Goal: Task Accomplishment & Management: Use online tool/utility

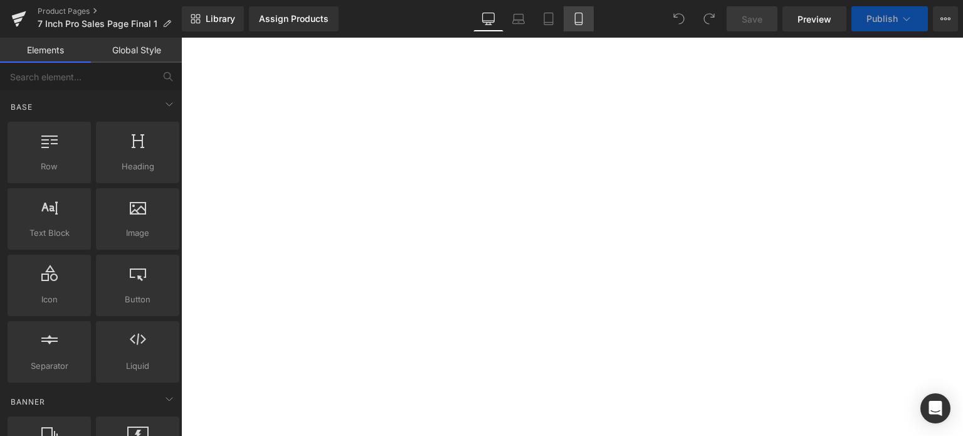
click at [580, 21] on icon at bounding box center [579, 19] width 13 height 13
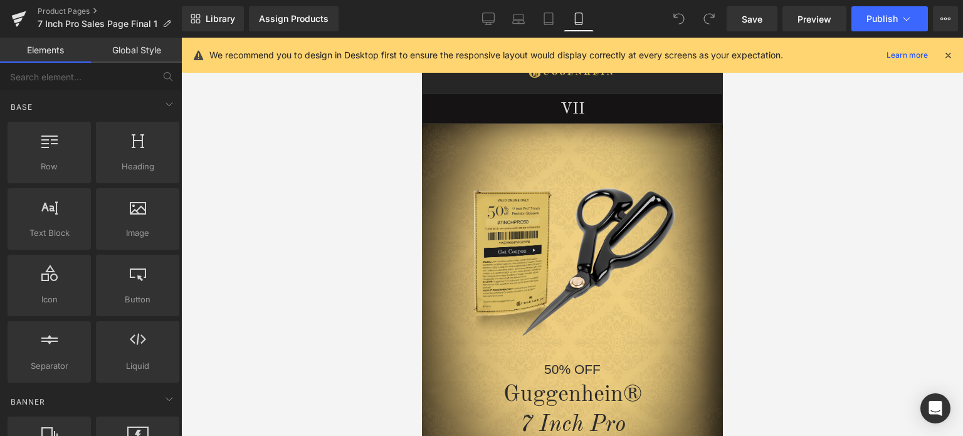
click at [948, 58] on icon at bounding box center [948, 55] width 11 height 11
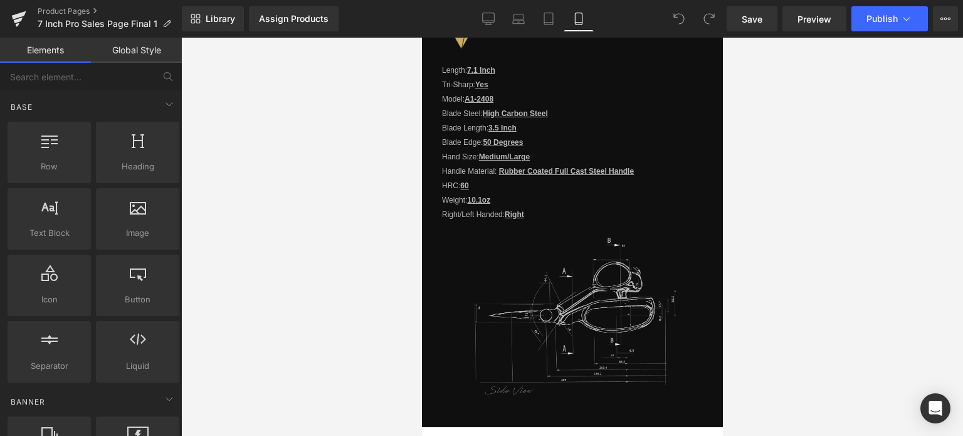
scroll to position [1234, 0]
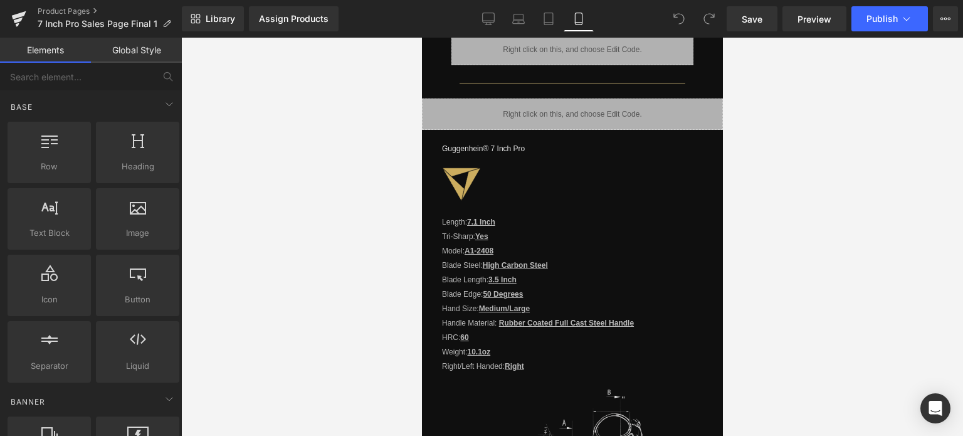
drag, startPoint x: 717, startPoint y: 75, endPoint x: 1158, endPoint y: 246, distance: 473.3
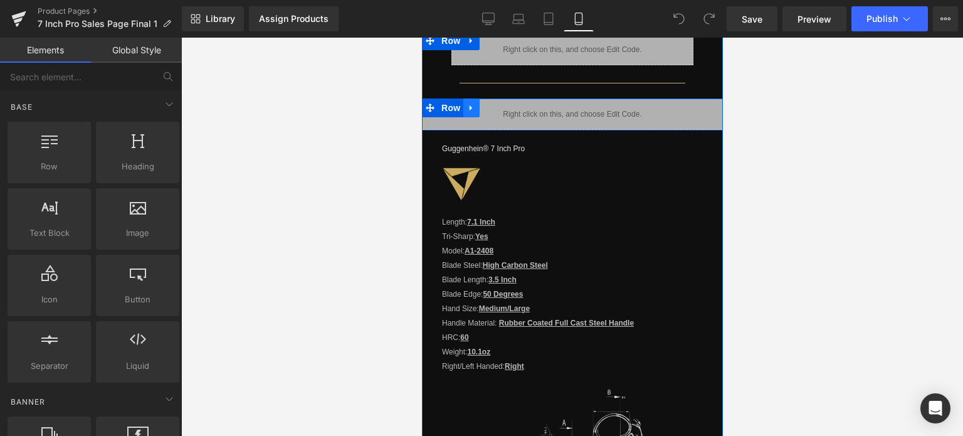
click at [463, 99] on link at bounding box center [471, 107] width 16 height 19
click at [468, 103] on icon at bounding box center [471, 107] width 9 height 9
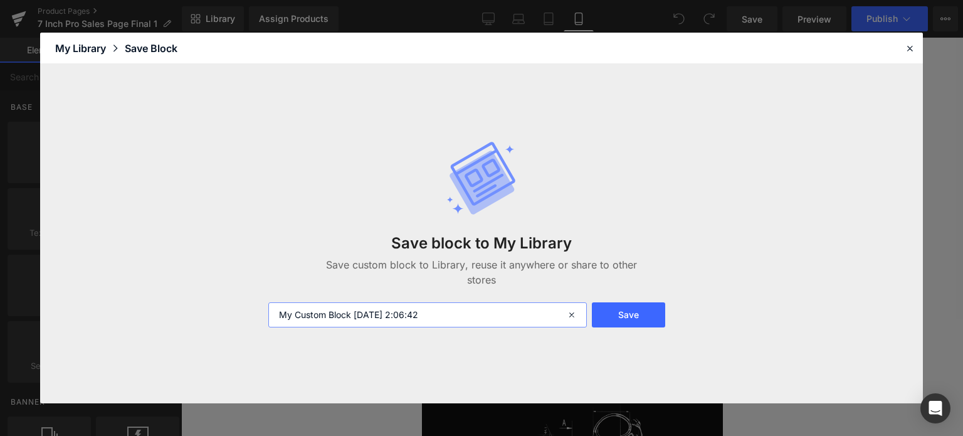
drag, startPoint x: 464, startPoint y: 319, endPoint x: 264, endPoint y: 325, distance: 200.1
click at [264, 325] on div "My Custom Block 2025-09-30 2:06:42" at bounding box center [426, 314] width 331 height 25
type input "7 Inch Pro Specs Gallery 1"
click at [625, 312] on button "Save" at bounding box center [628, 314] width 73 height 25
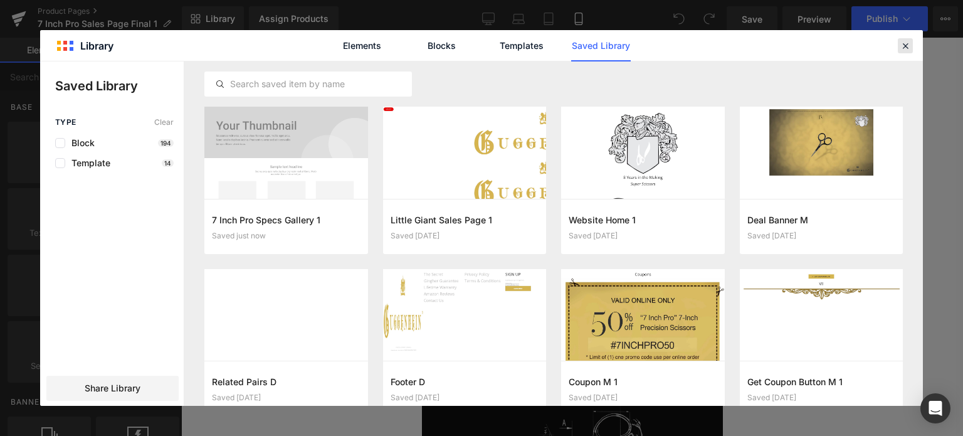
click at [908, 48] on icon at bounding box center [905, 45] width 11 height 11
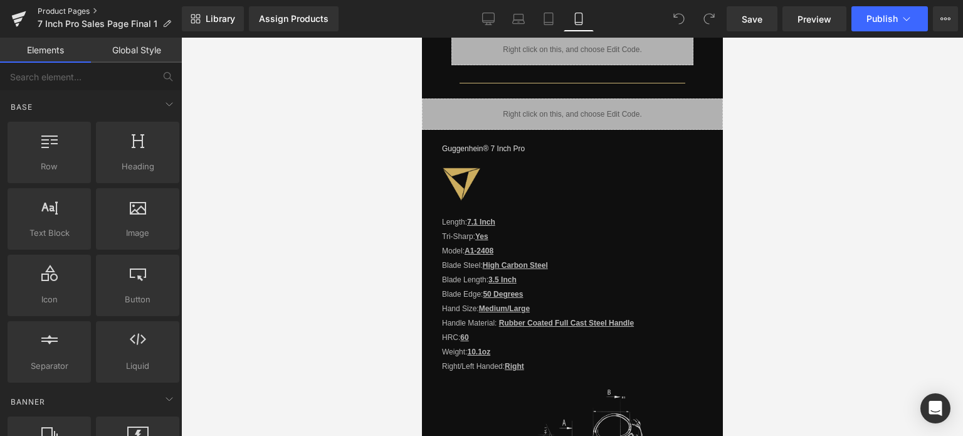
click at [71, 12] on link "Product Pages" at bounding box center [110, 11] width 144 height 10
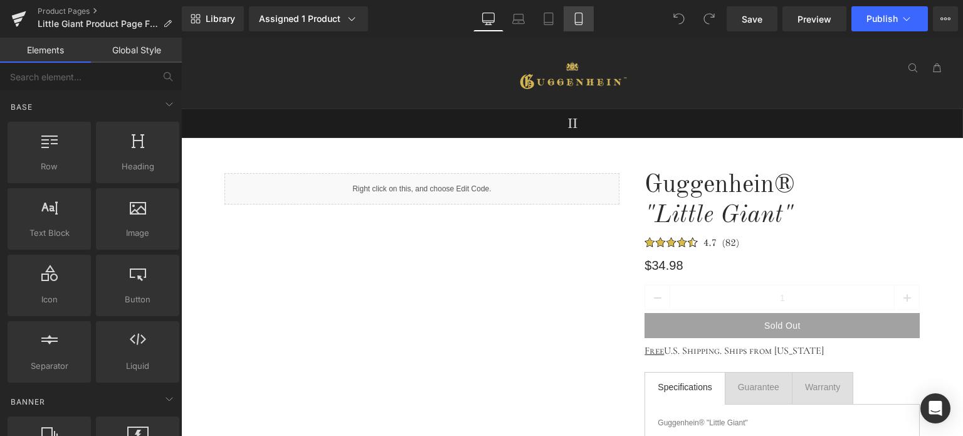
click at [578, 23] on icon at bounding box center [578, 23] width 7 height 0
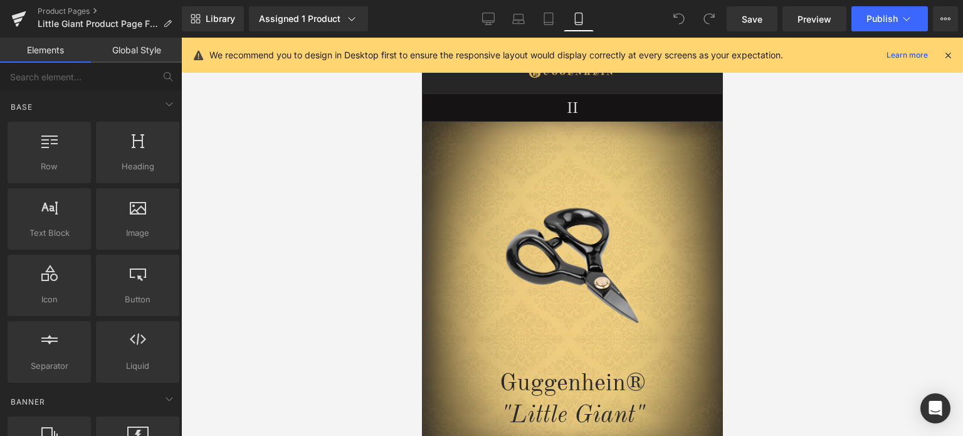
click at [949, 52] on icon at bounding box center [948, 55] width 11 height 11
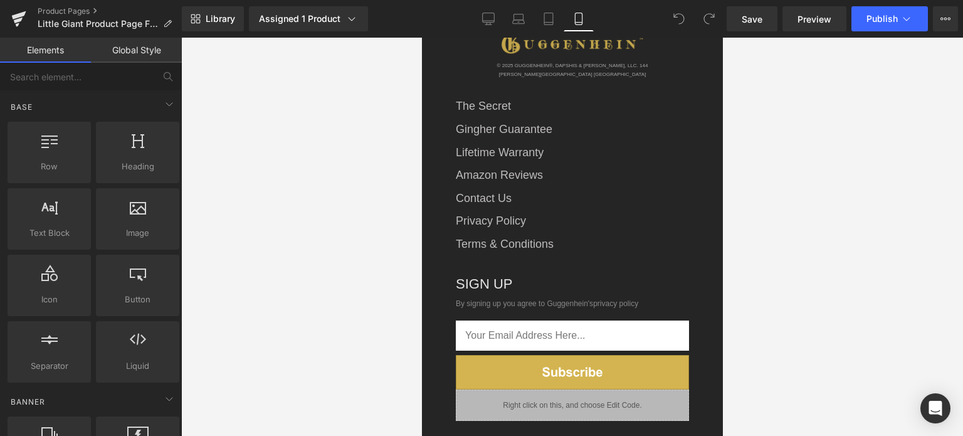
scroll to position [2578, 0]
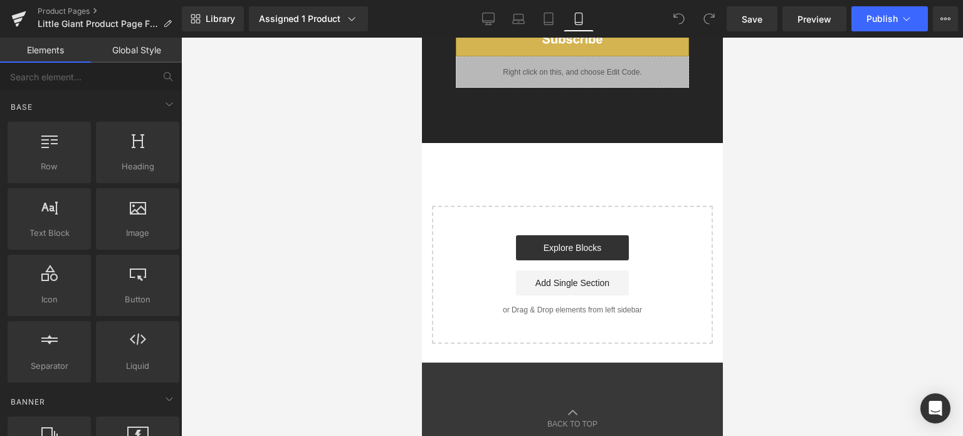
drag, startPoint x: 720, startPoint y: 65, endPoint x: 1151, endPoint y: 443, distance: 573.7
click at [569, 235] on link "Explore Blocks" at bounding box center [572, 247] width 113 height 25
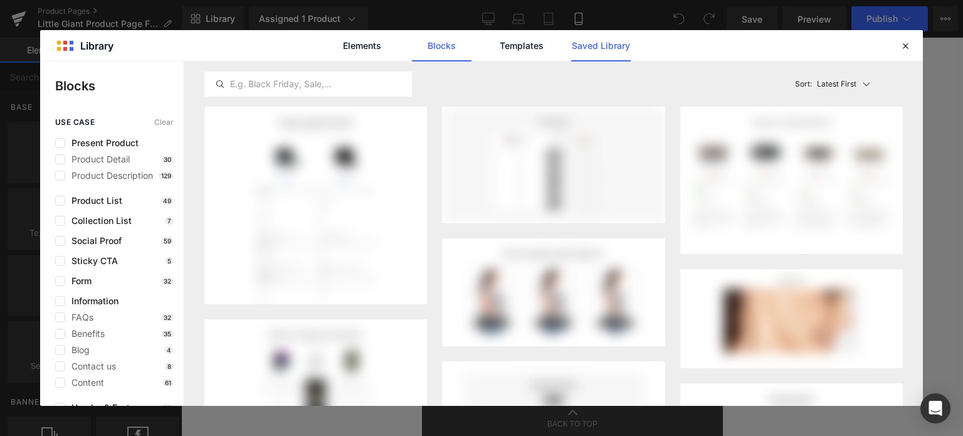
click at [599, 48] on link "Saved Library" at bounding box center [601, 45] width 60 height 31
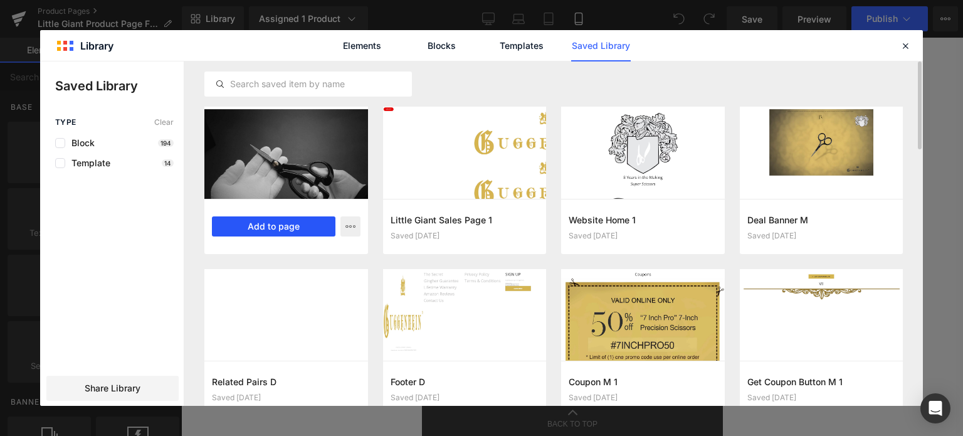
click at [296, 231] on button "Add to page" at bounding box center [274, 226] width 124 height 20
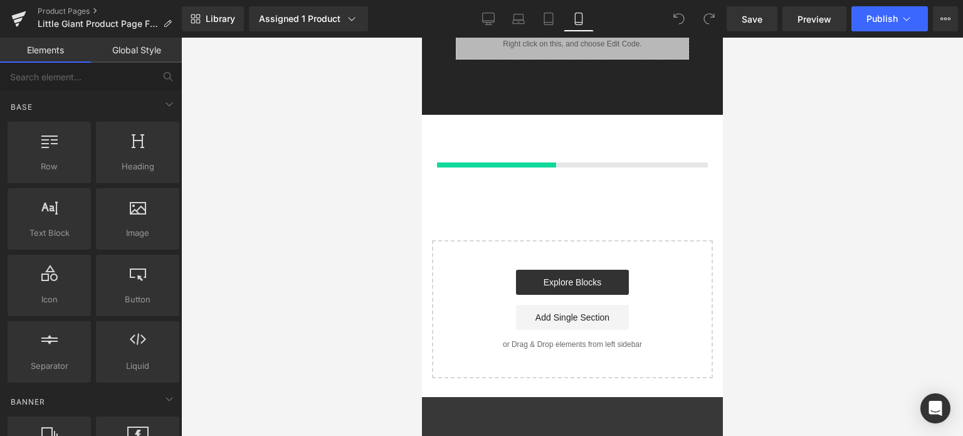
scroll to position [2606, 0]
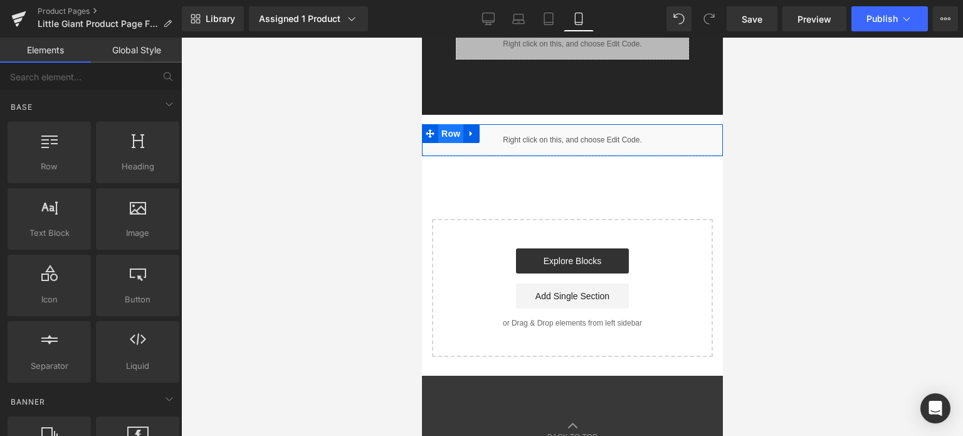
drag, startPoint x: 439, startPoint y: 119, endPoint x: 448, endPoint y: 115, distance: 9.8
click at [440, 124] on span "Row" at bounding box center [450, 133] width 25 height 19
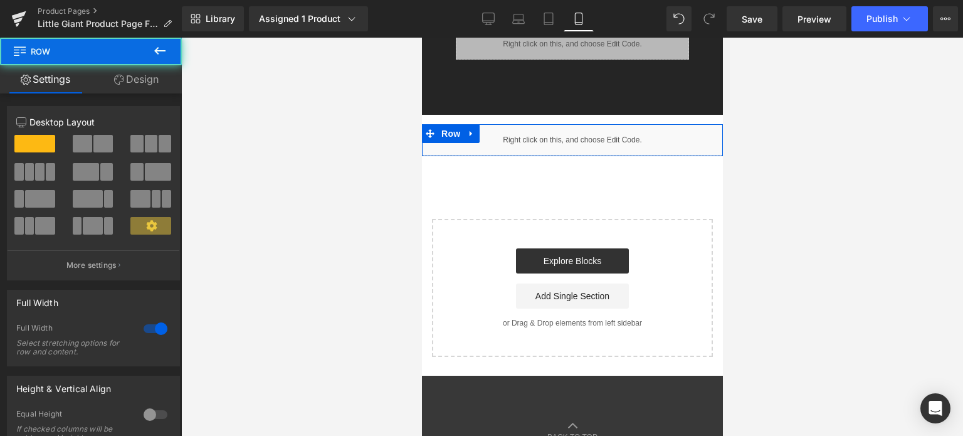
click at [137, 80] on link "Design" at bounding box center [136, 79] width 91 height 28
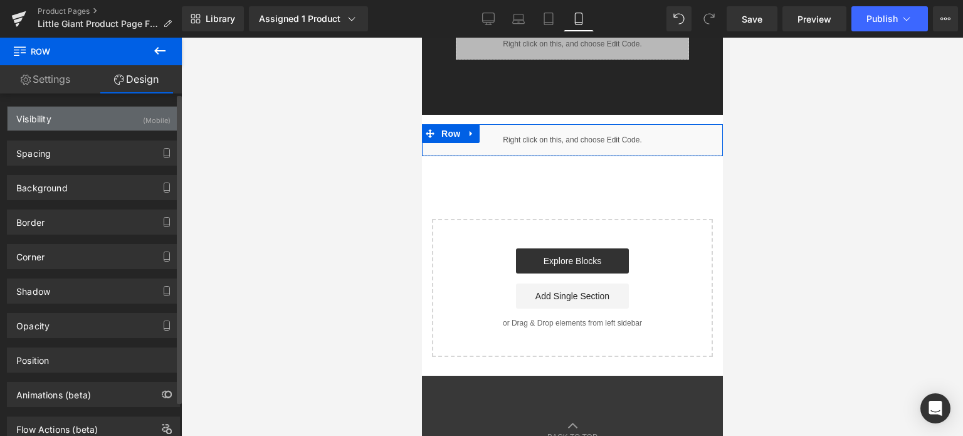
click at [105, 122] on div "Visibility (Mobile)" at bounding box center [94, 119] width 172 height 24
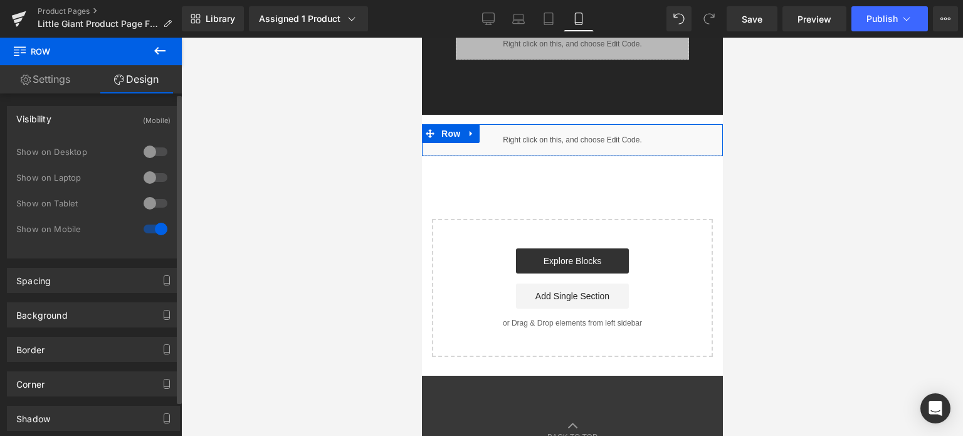
click at [104, 122] on div "Visibility (Mobile)" at bounding box center [94, 119] width 172 height 24
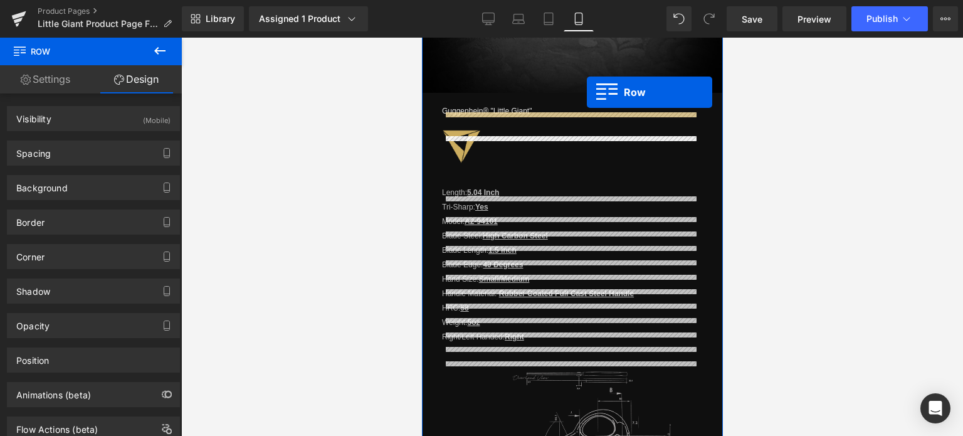
scroll to position [1452, 0]
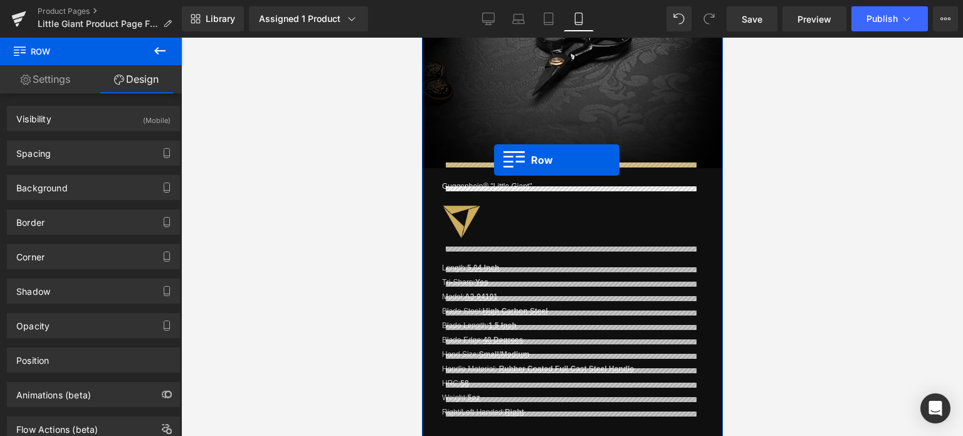
drag, startPoint x: 425, startPoint y: 369, endPoint x: 494, endPoint y: 160, distance: 219.9
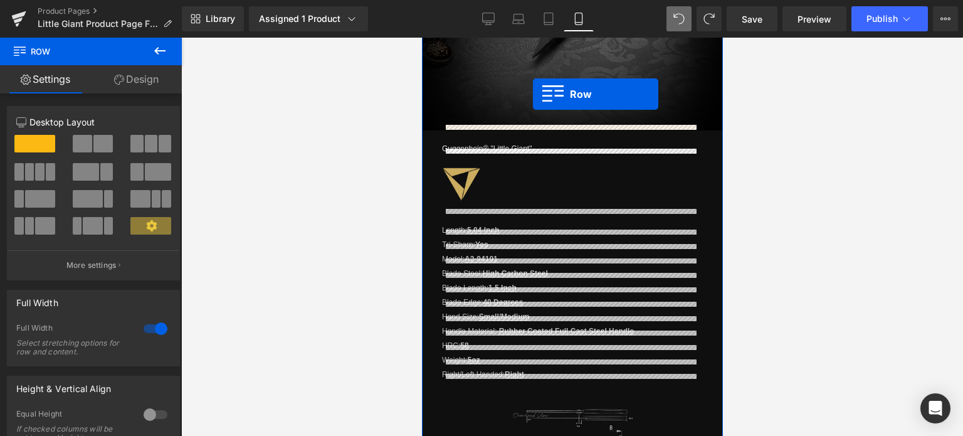
scroll to position [1465, 0]
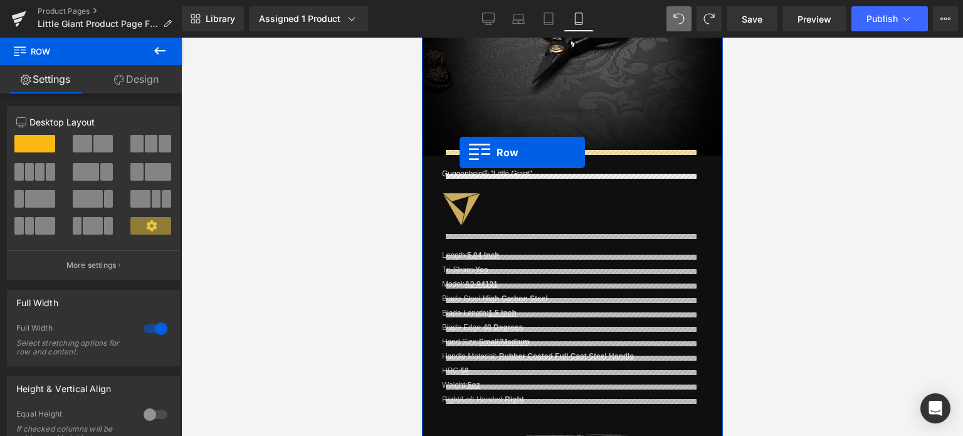
drag, startPoint x: 425, startPoint y: 181, endPoint x: 459, endPoint y: 152, distance: 45.0
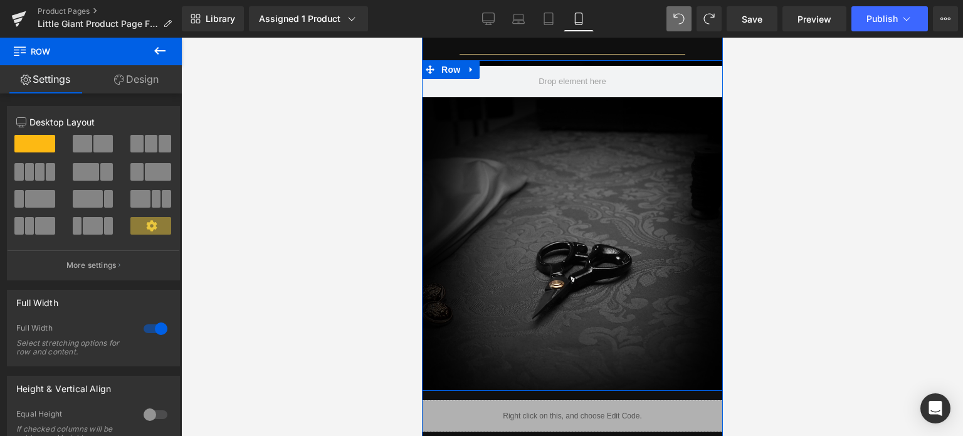
scroll to position [1214, 0]
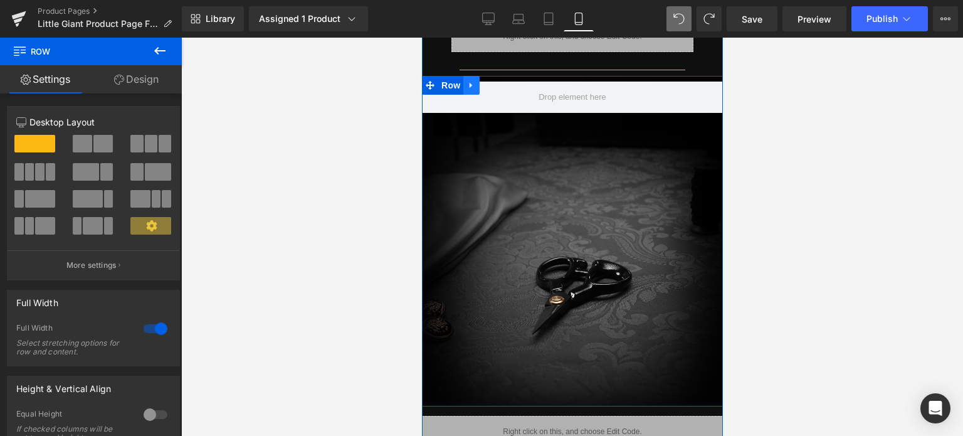
click at [467, 82] on icon at bounding box center [471, 84] width 9 height 9
click at [499, 82] on icon at bounding box center [503, 85] width 9 height 9
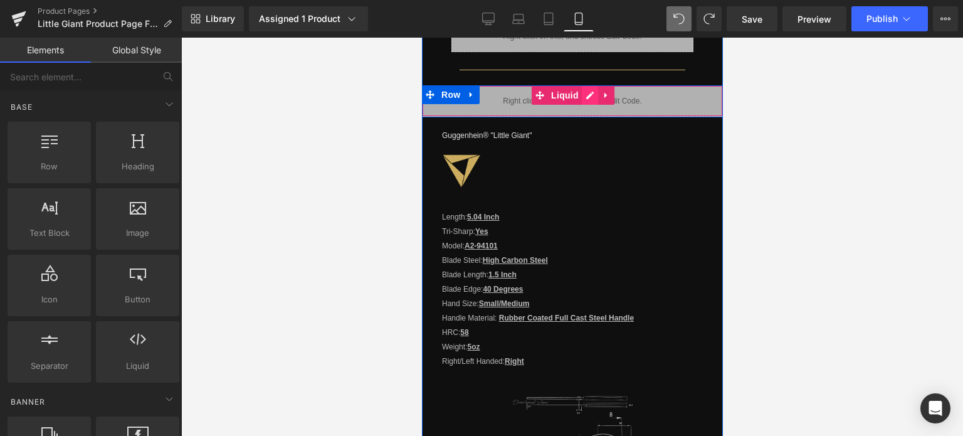
click at [584, 90] on div "Liquid" at bounding box center [571, 100] width 301 height 31
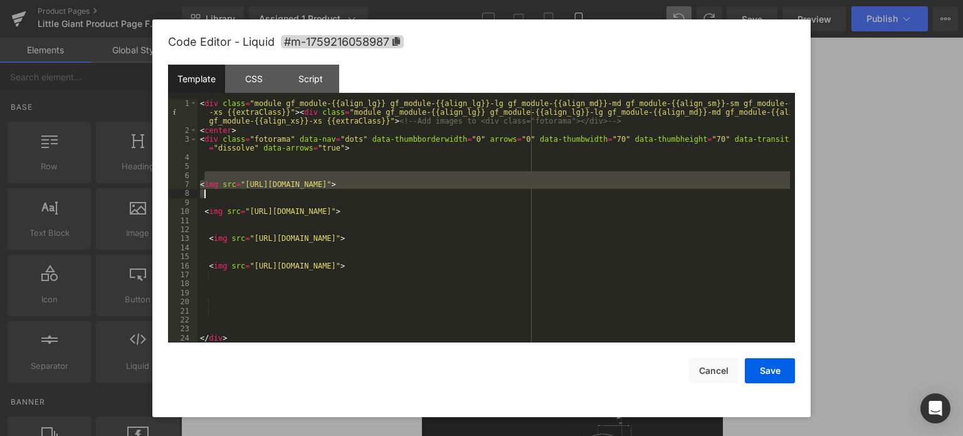
drag, startPoint x: 241, startPoint y: 180, endPoint x: 583, endPoint y: 191, distance: 342.0
click at [583, 191] on div "< div class = "module gf_module-{{align_lg}} gf_module-{{align_lg}}-lg gf_modul…" at bounding box center [494, 239] width 593 height 280
click at [246, 184] on div "< div class = "module gf_module-{{align_lg}} gf_module-{{align_lg}}-lg gf_modul…" at bounding box center [494, 221] width 593 height 244
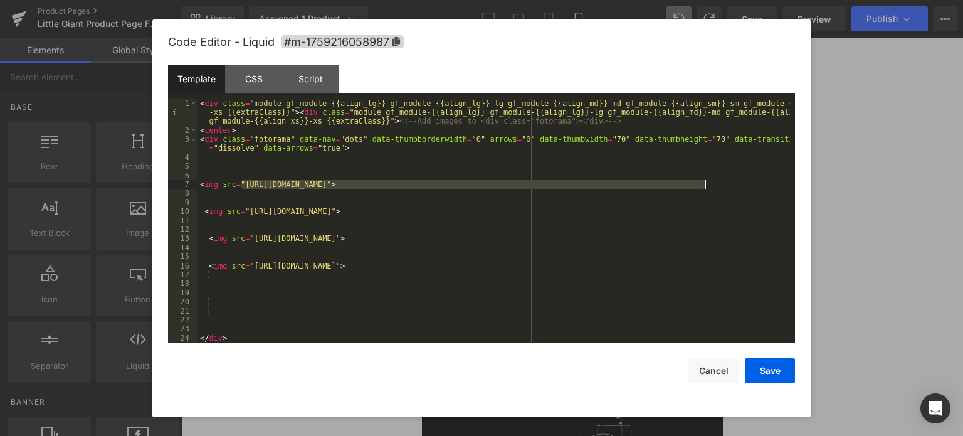
drag, startPoint x: 242, startPoint y: 184, endPoint x: 704, endPoint y: 185, distance: 461.6
click at [704, 185] on div "< div class = "module gf_module-{{align_lg}} gf_module-{{align_lg}}-lg gf_modul…" at bounding box center [494, 239] width 593 height 280
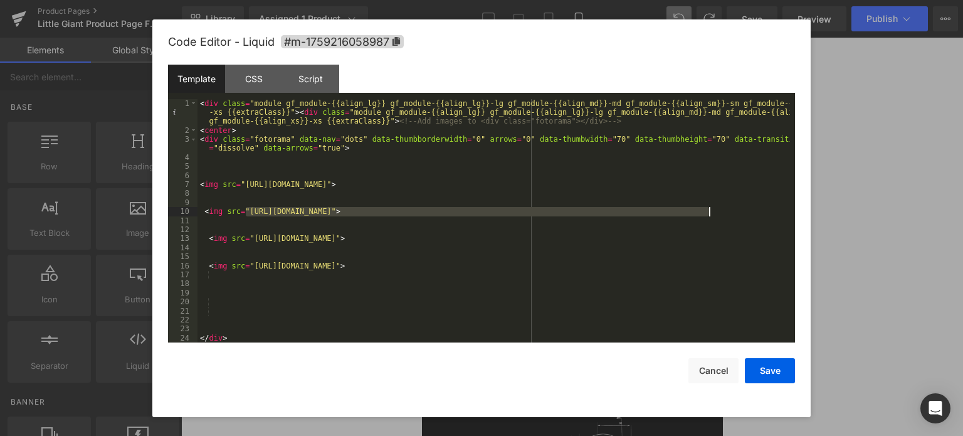
drag, startPoint x: 247, startPoint y: 213, endPoint x: 708, endPoint y: 210, distance: 461.0
click at [708, 210] on div "< div class = "module gf_module-{{align_lg}} gf_module-{{align_lg}}-lg gf_modul…" at bounding box center [494, 239] width 593 height 280
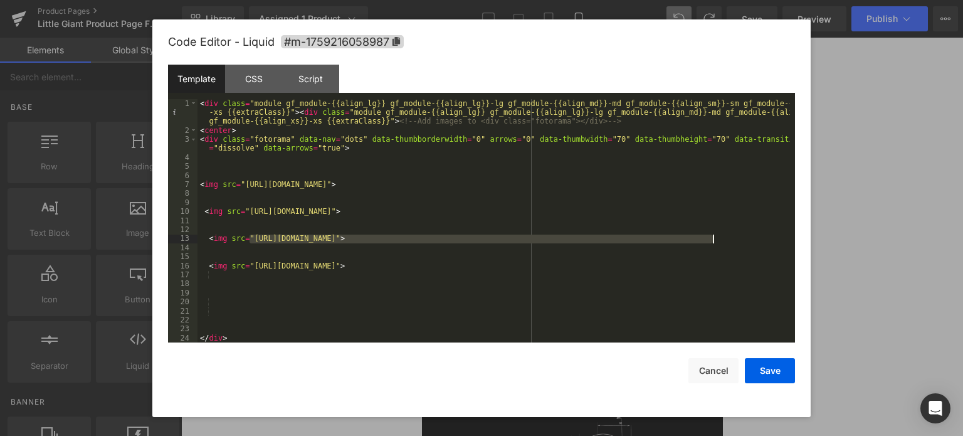
drag, startPoint x: 251, startPoint y: 240, endPoint x: 712, endPoint y: 239, distance: 461.0
click at [712, 239] on div "< div class = "module gf_module-{{align_lg}} gf_module-{{align_lg}}-lg gf_modul…" at bounding box center [494, 239] width 593 height 280
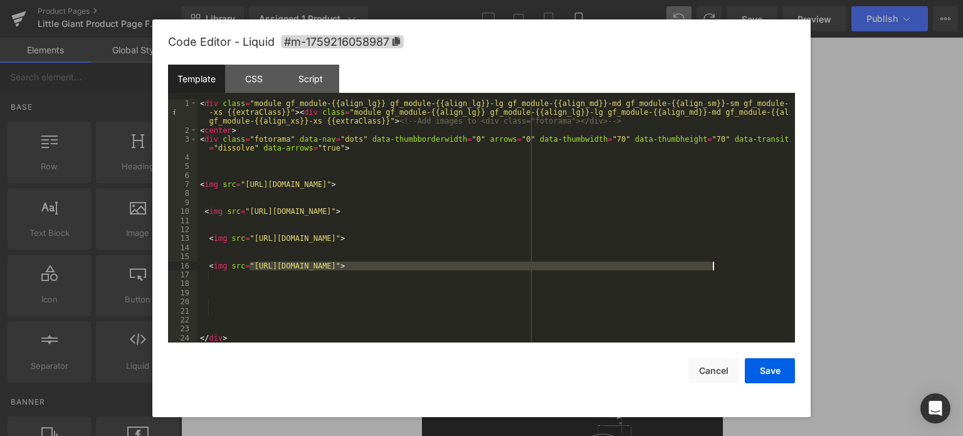
drag, startPoint x: 251, startPoint y: 265, endPoint x: 712, endPoint y: 268, distance: 461.0
click at [712, 268] on div "< div class = "module gf_module-{{align_lg}} gf_module-{{align_lg}}-lg gf_modul…" at bounding box center [494, 239] width 593 height 280
click at [776, 371] on button "Save" at bounding box center [770, 370] width 50 height 25
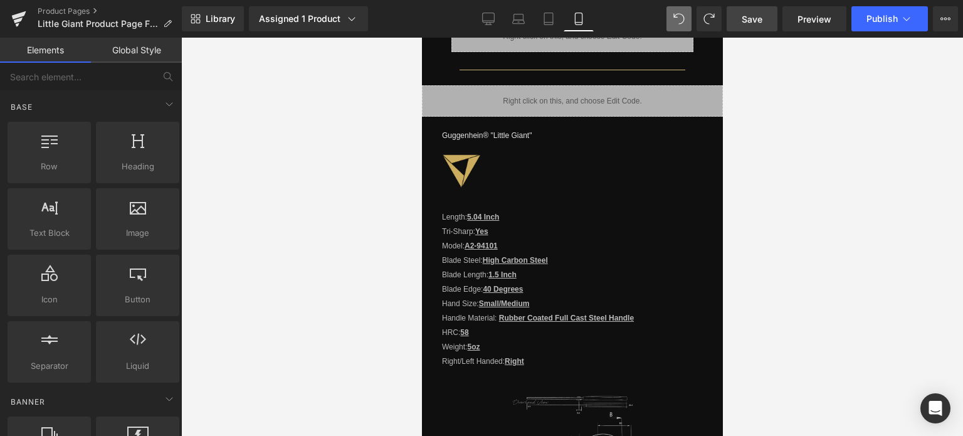
click at [755, 19] on span "Save" at bounding box center [752, 19] width 21 height 13
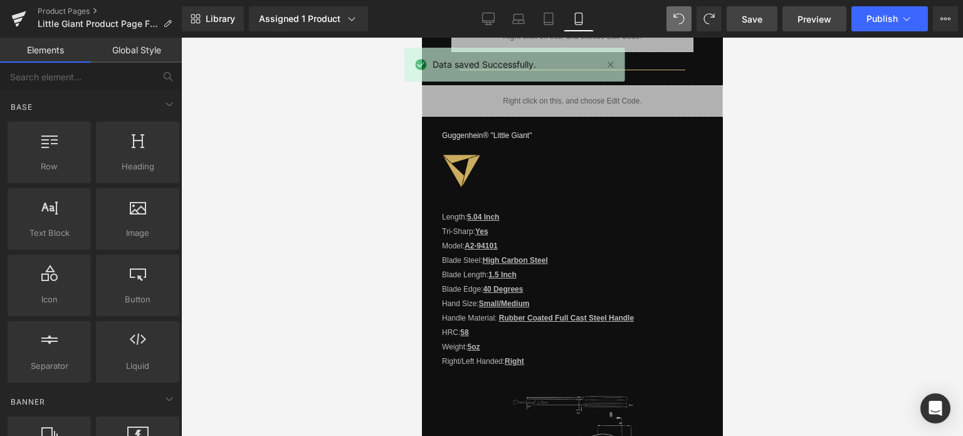
click at [812, 19] on span "Preview" at bounding box center [815, 19] width 34 height 13
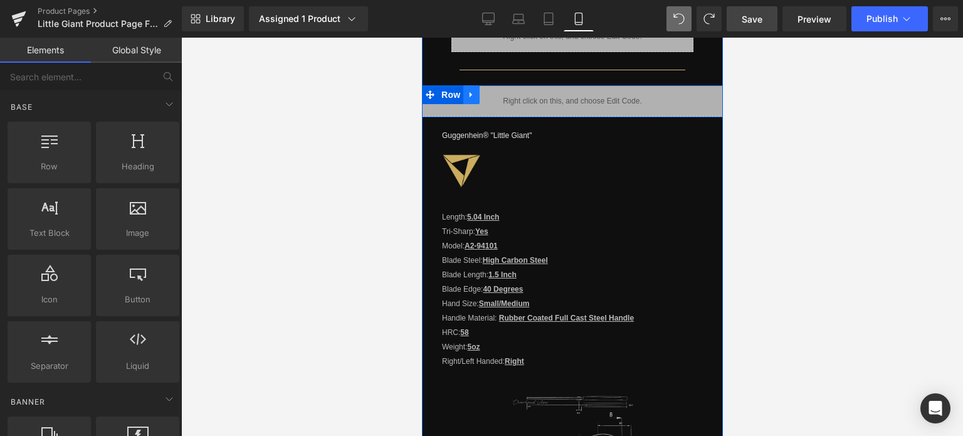
click at [467, 91] on icon at bounding box center [471, 94] width 9 height 9
click at [467, 92] on icon at bounding box center [471, 94] width 9 height 9
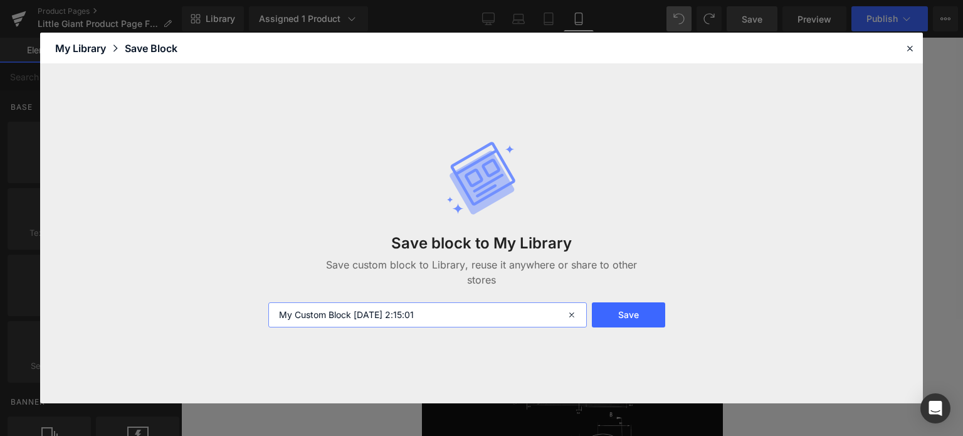
drag, startPoint x: 452, startPoint y: 315, endPoint x: 260, endPoint y: 322, distance: 192.0
click at [260, 322] on div "Save block to My Library Save custom block to Library, reuse it anywhere or sha…" at bounding box center [481, 233] width 883 height 339
type input "5 Inch Pro Specs Gallery 1"
click at [642, 313] on button "Save" at bounding box center [628, 314] width 73 height 25
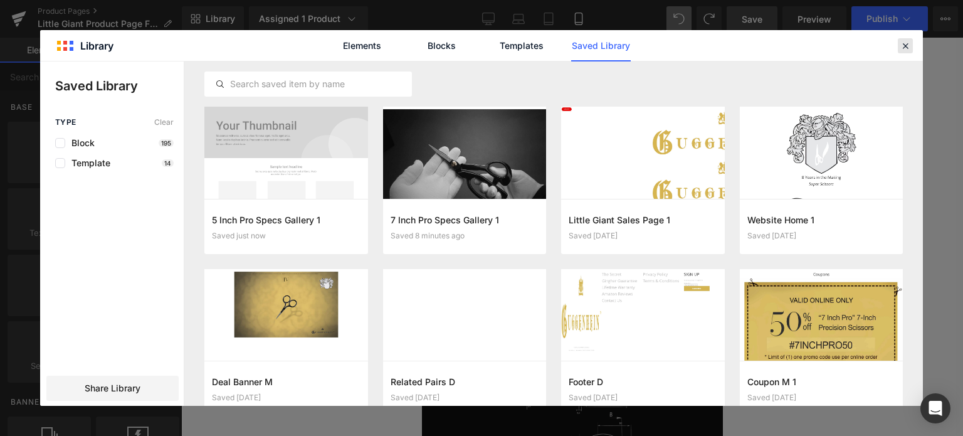
click at [904, 45] on icon at bounding box center [905, 45] width 11 height 11
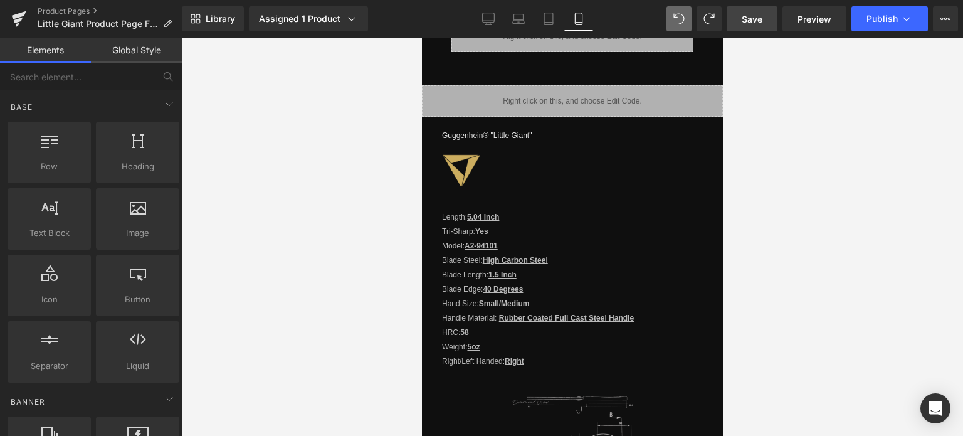
click at [758, 19] on span "Save" at bounding box center [752, 19] width 21 height 13
click at [71, 12] on link "Product Pages" at bounding box center [110, 11] width 144 height 10
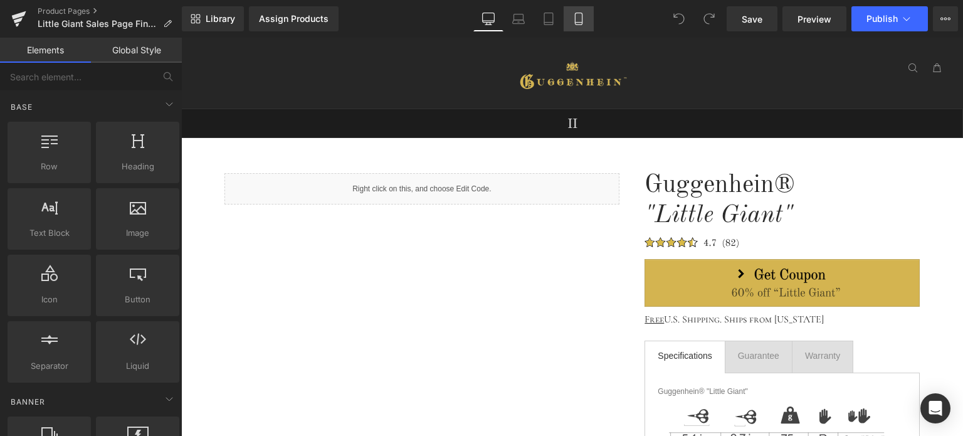
click at [578, 23] on icon at bounding box center [578, 23] width 7 height 0
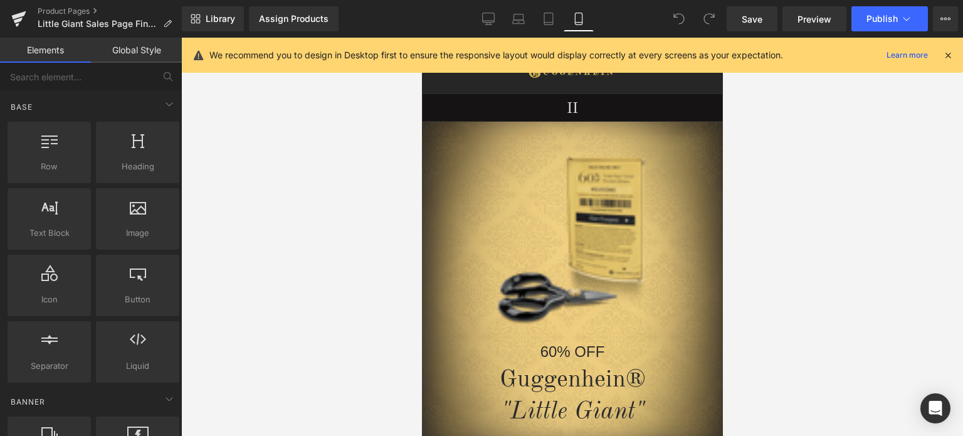
click at [948, 58] on icon at bounding box center [948, 55] width 11 height 11
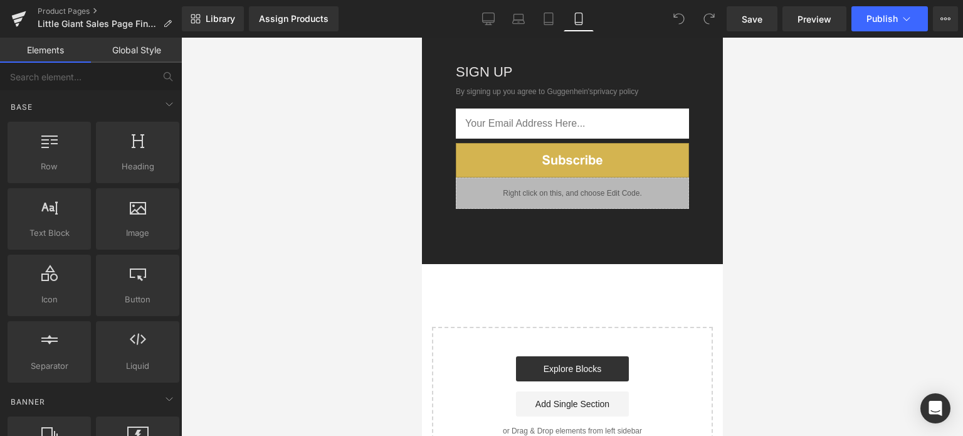
scroll to position [3074, 0]
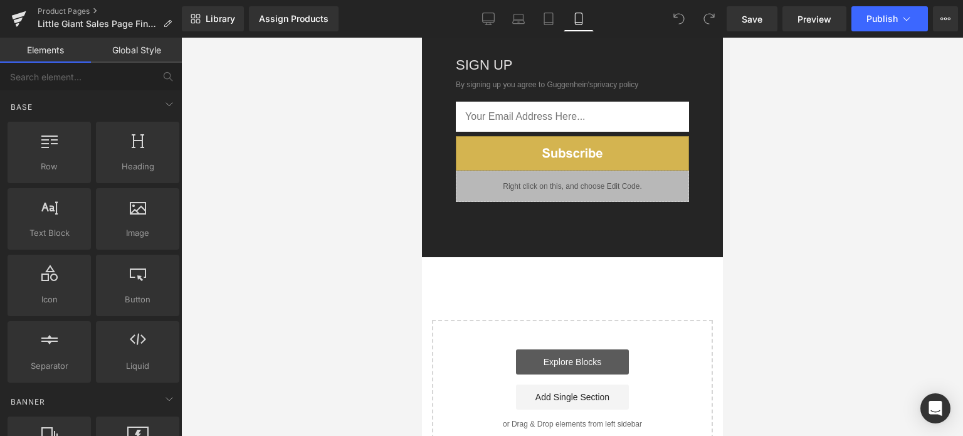
click at [580, 350] on link "Explore Blocks" at bounding box center [572, 361] width 113 height 25
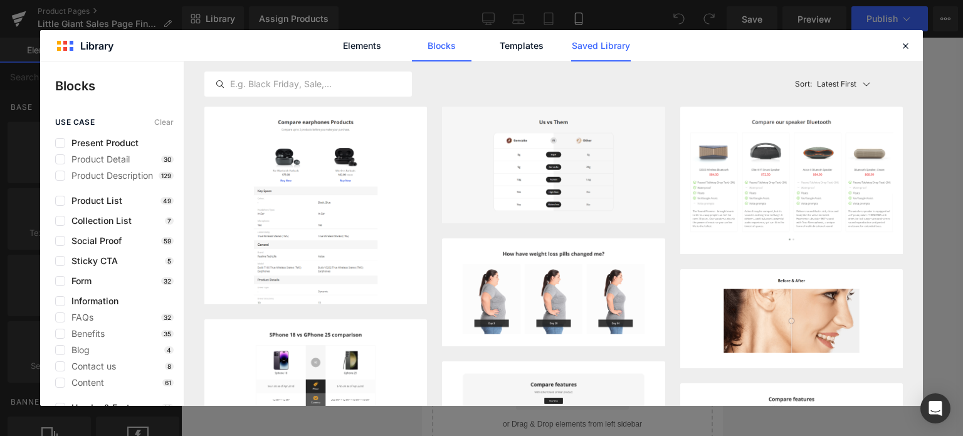
click at [613, 46] on link "Saved Library" at bounding box center [601, 45] width 60 height 31
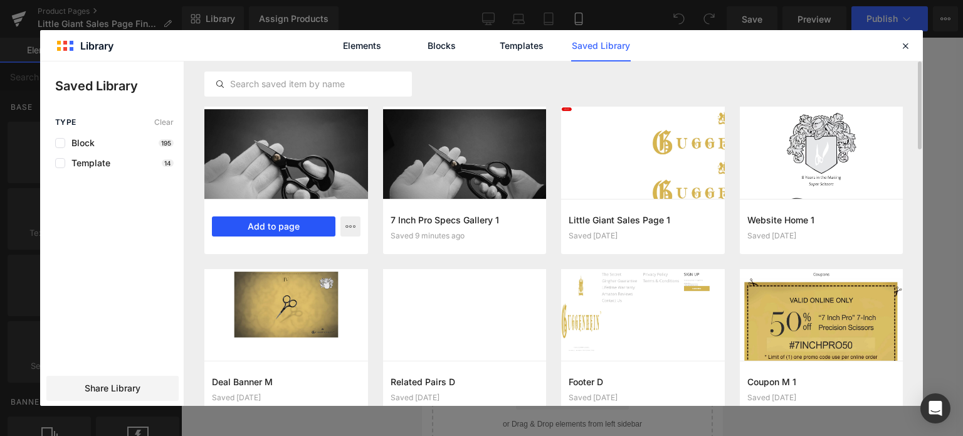
click at [278, 225] on button "Add to page" at bounding box center [274, 226] width 124 height 20
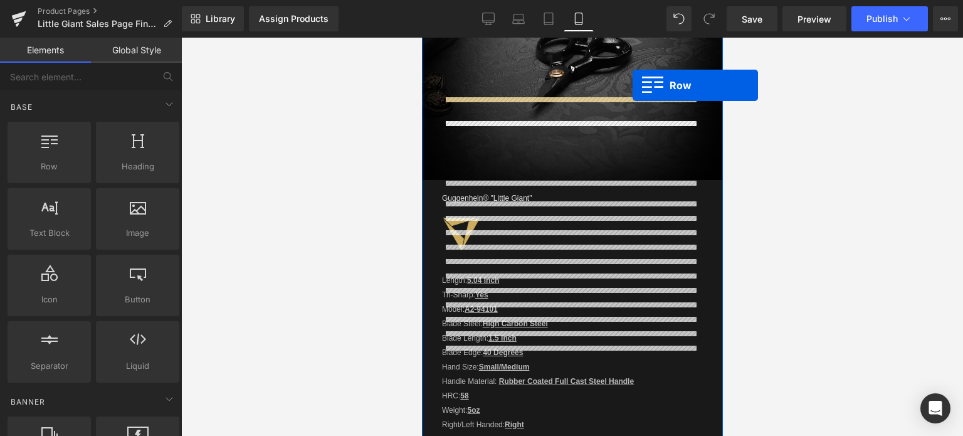
scroll to position [1432, 0]
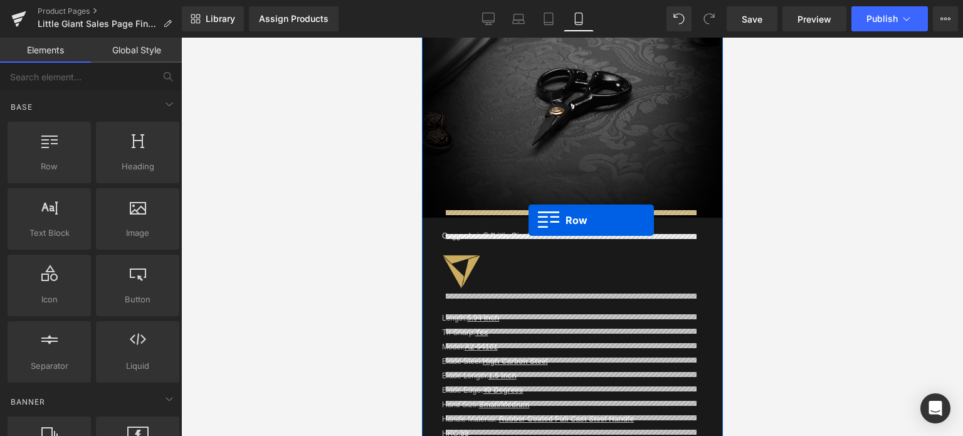
drag, startPoint x: 425, startPoint y: 306, endPoint x: 527, endPoint y: 220, distance: 134.0
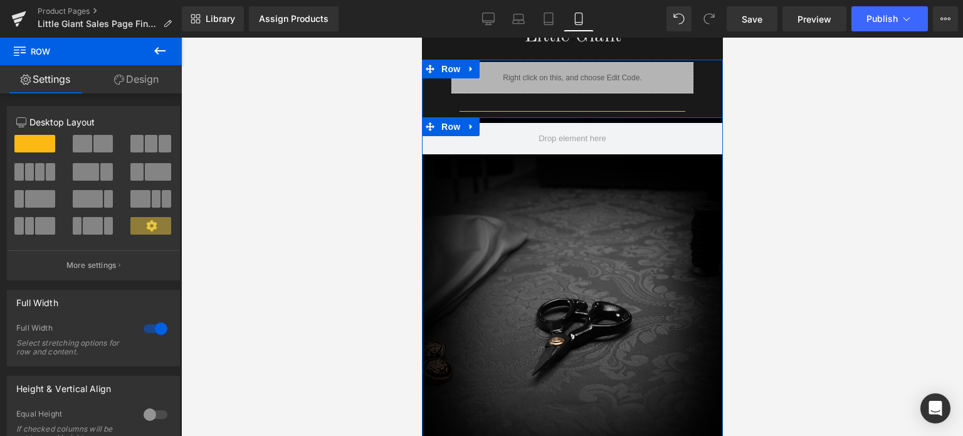
scroll to position [1182, 0]
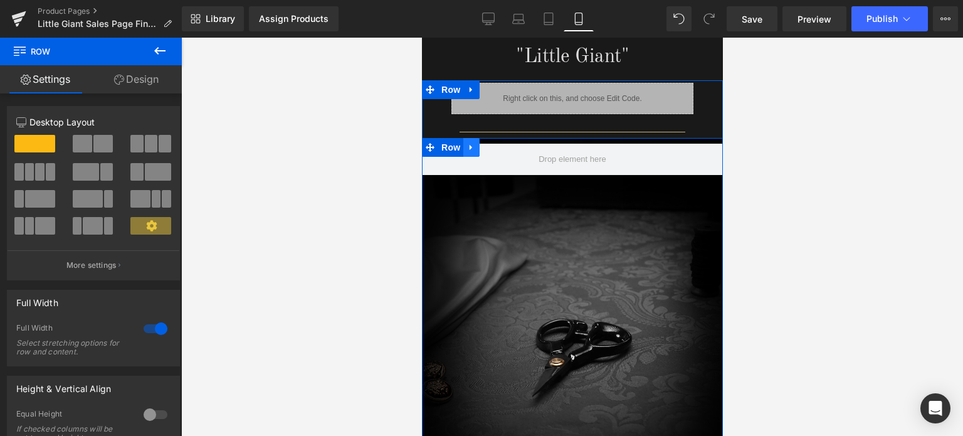
click at [467, 143] on icon at bounding box center [471, 147] width 9 height 9
click at [499, 143] on icon at bounding box center [503, 147] width 9 height 9
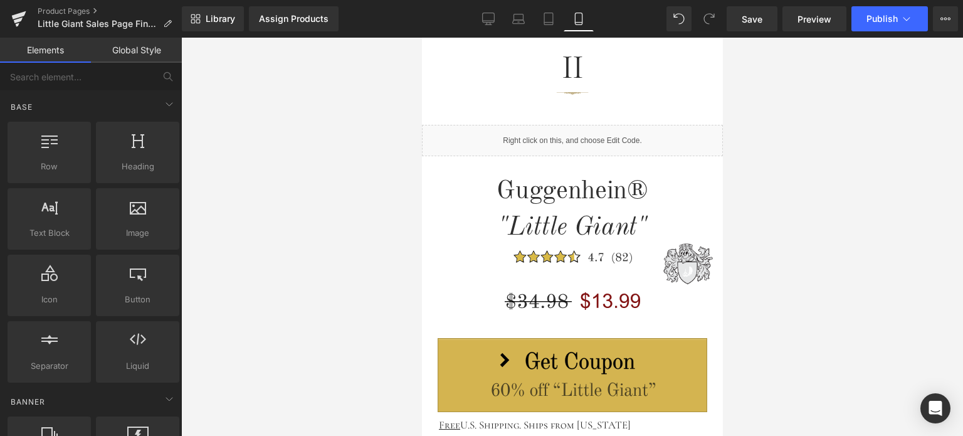
scroll to position [0, 0]
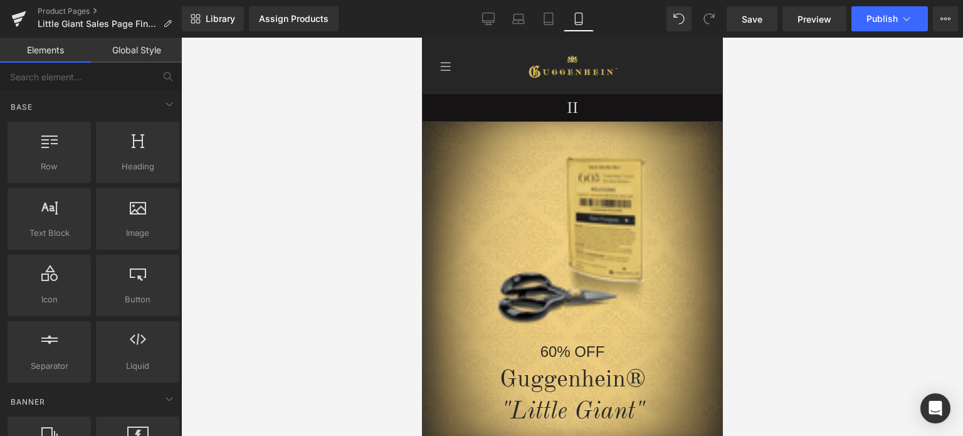
drag, startPoint x: 718, startPoint y: 200, endPoint x: 1154, endPoint y: 91, distance: 449.3
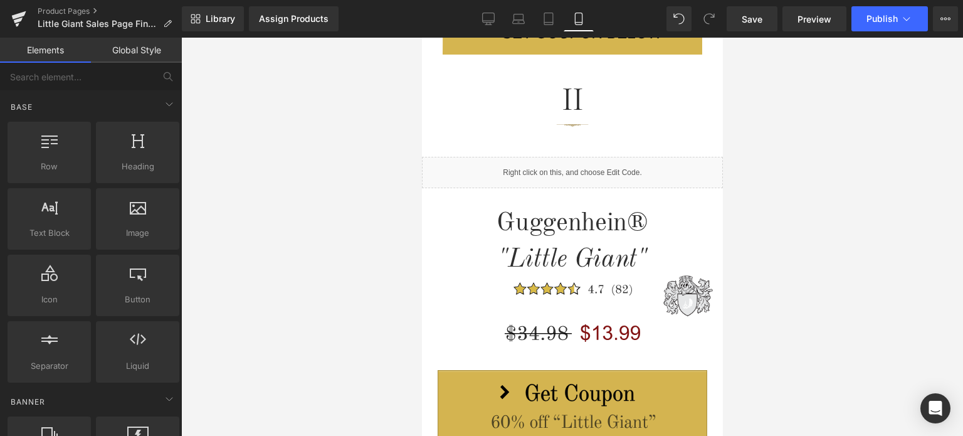
scroll to position [581, 0]
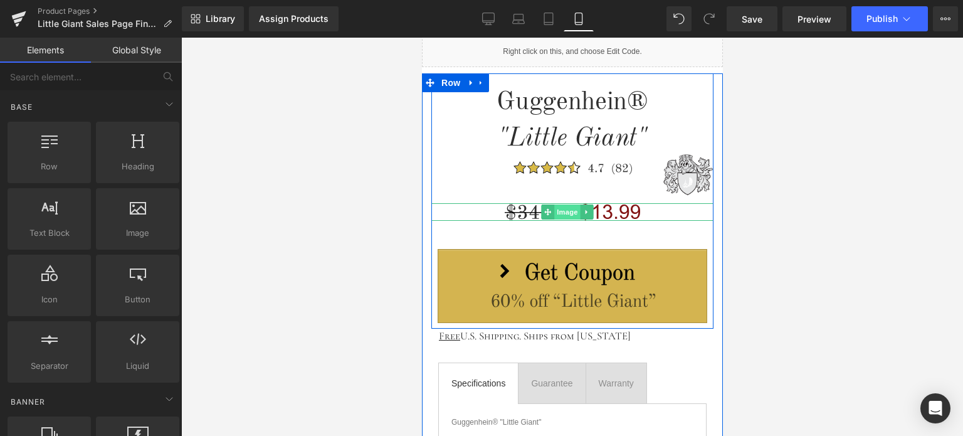
click at [568, 212] on span "Image" at bounding box center [567, 211] width 26 height 15
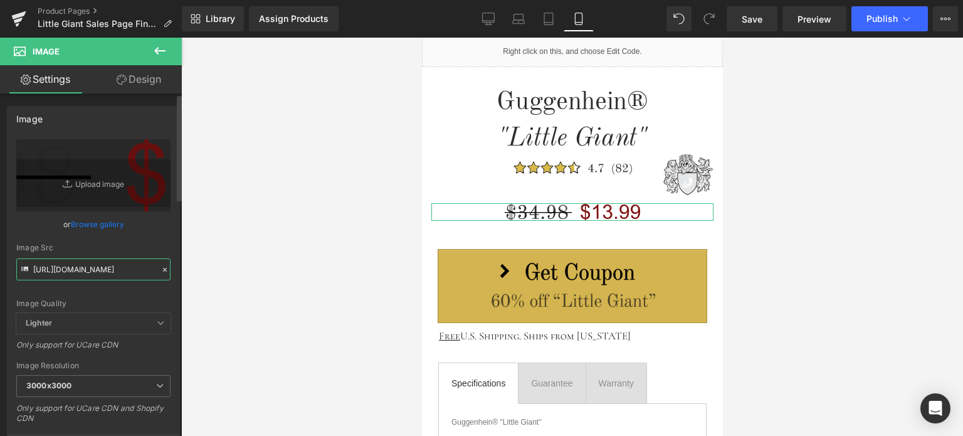
click at [82, 270] on input "[URL][DOMAIN_NAME]" at bounding box center [93, 269] width 154 height 22
click at [157, 295] on div "Image Quality Lighter Lightest Lighter Lighter Lightest Only support for UCare …" at bounding box center [93, 226] width 154 height 174
click at [491, 17] on icon at bounding box center [488, 19] width 13 height 13
type input "auto"
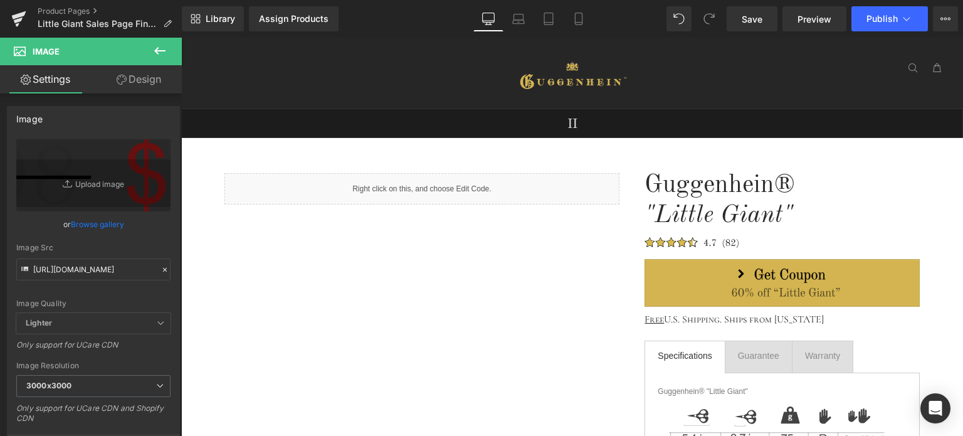
click at [154, 47] on icon at bounding box center [159, 50] width 15 height 15
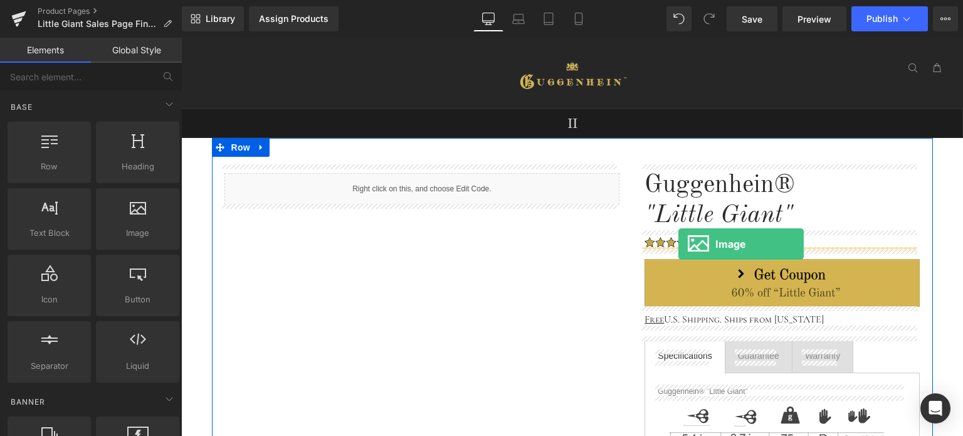
drag, startPoint x: 318, startPoint y: 264, endPoint x: 679, endPoint y: 244, distance: 361.2
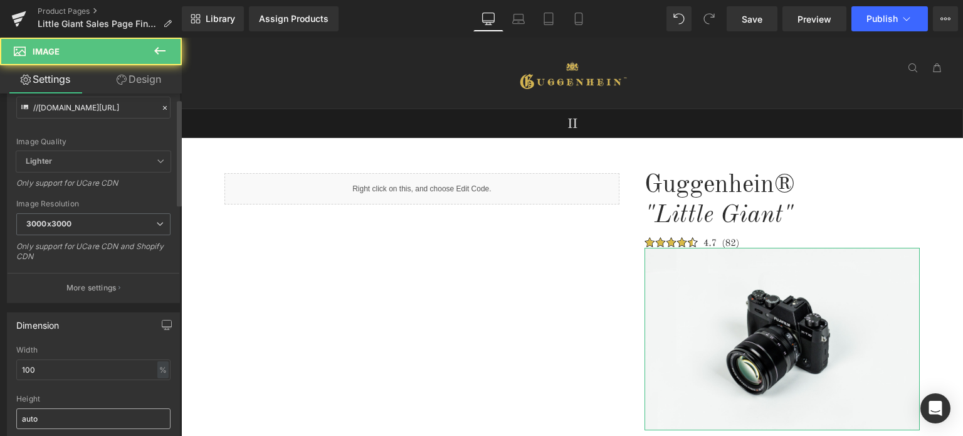
scroll to position [251, 0]
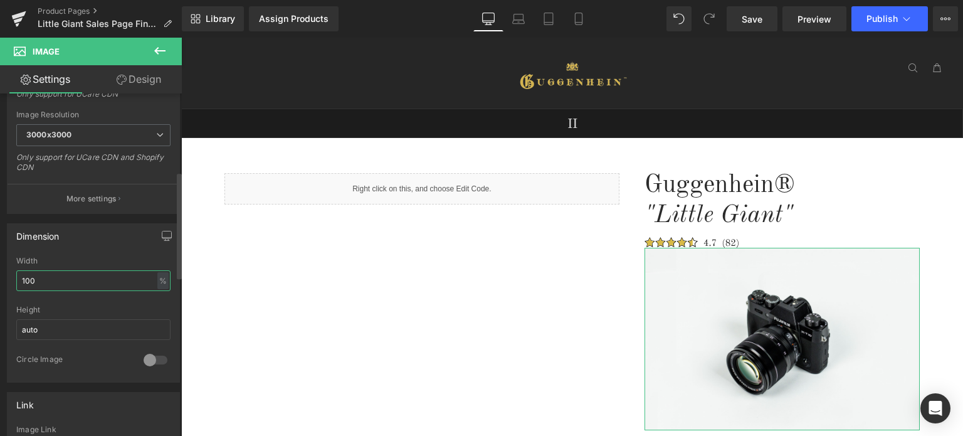
drag, startPoint x: 23, startPoint y: 280, endPoint x: 6, endPoint y: 280, distance: 16.3
click at [7, 280] on div "Dimension 100% Width 100 % % px auto Height auto 0 Circle Image" at bounding box center [93, 302] width 173 height 159
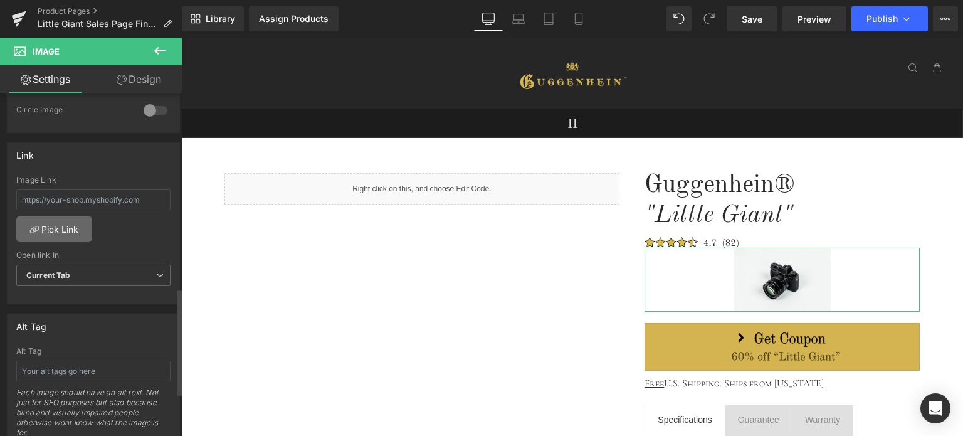
scroll to position [627, 0]
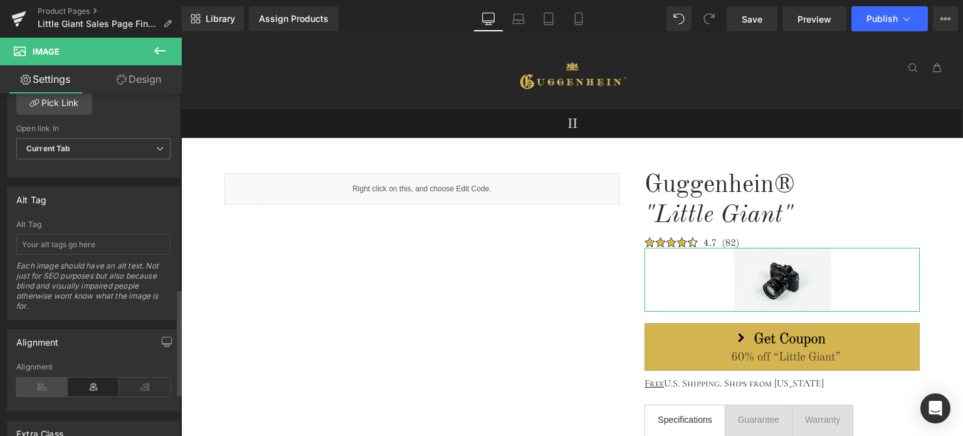
type input "35"
drag, startPoint x: 45, startPoint y: 384, endPoint x: 70, endPoint y: 383, distance: 25.1
click at [46, 384] on icon at bounding box center [41, 387] width 51 height 19
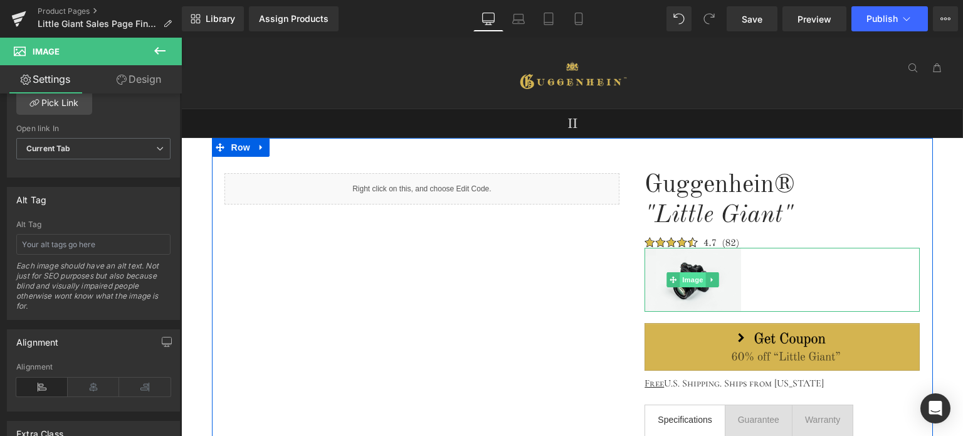
click at [687, 281] on span "Image" at bounding box center [693, 279] width 26 height 15
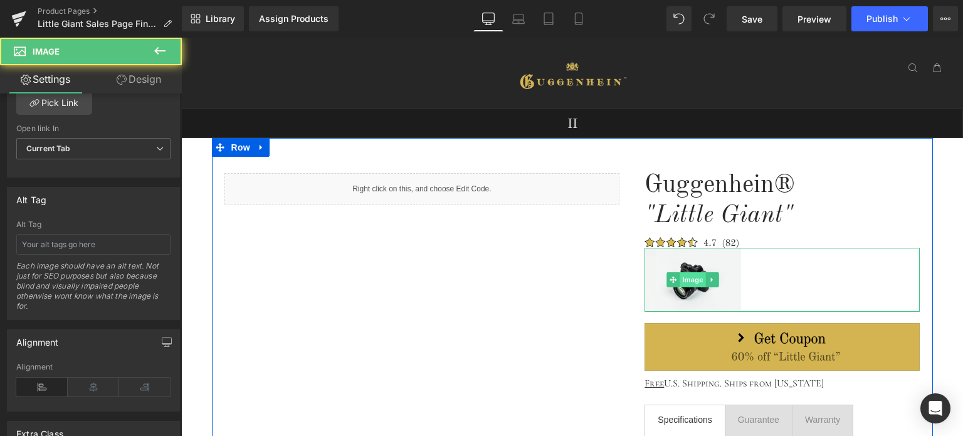
click at [692, 278] on span "Image" at bounding box center [693, 279] width 26 height 15
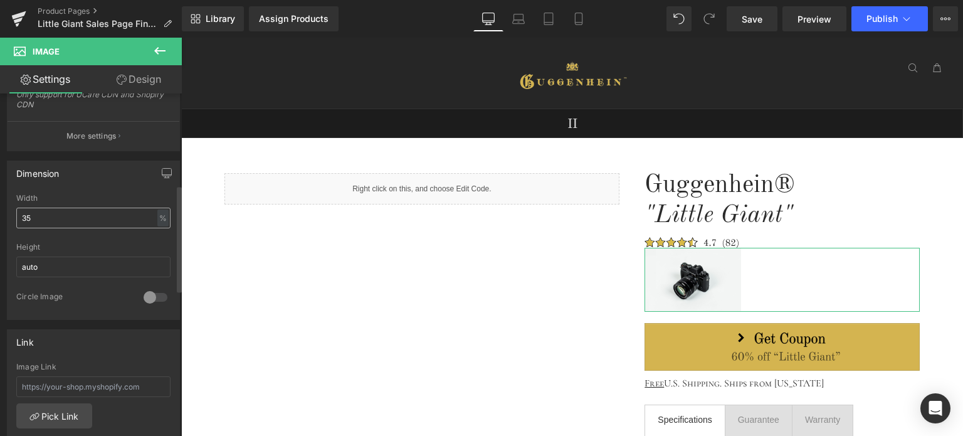
scroll to position [63, 0]
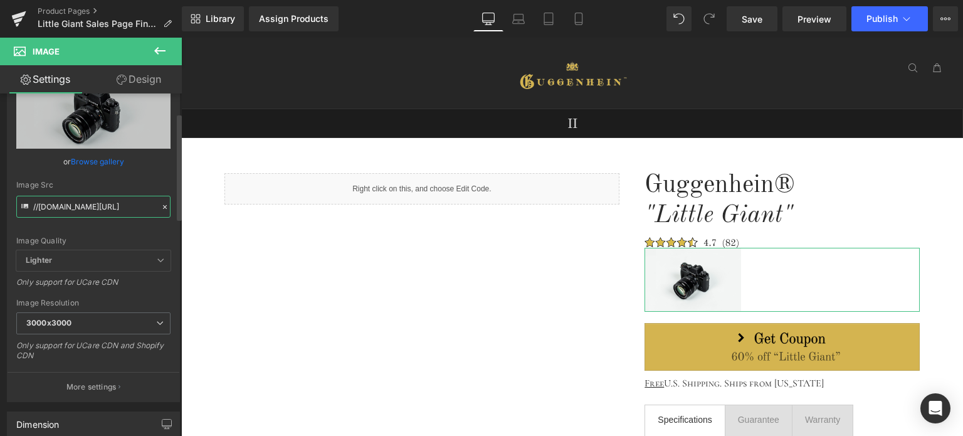
click at [88, 208] on input "//[DOMAIN_NAME][URL]" at bounding box center [93, 207] width 154 height 22
paste input "[URL][DOMAIN_NAME]"
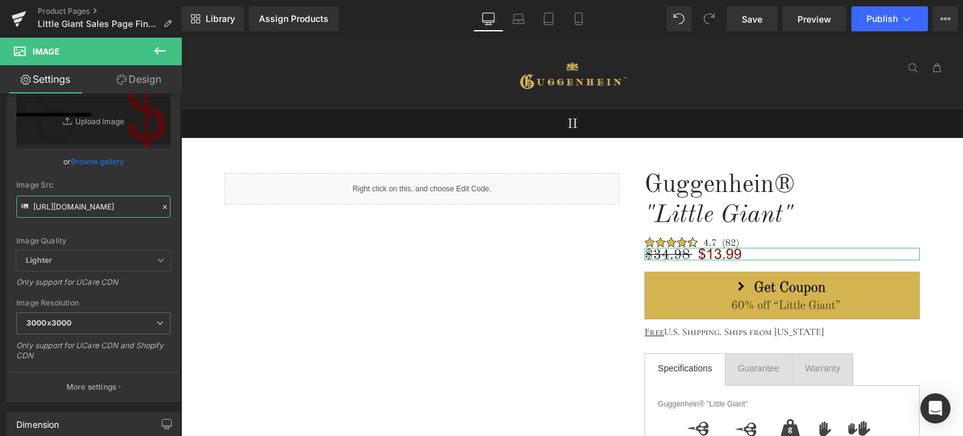
type input "[URL][DOMAIN_NAME]"
click at [142, 80] on link "Design" at bounding box center [138, 79] width 91 height 28
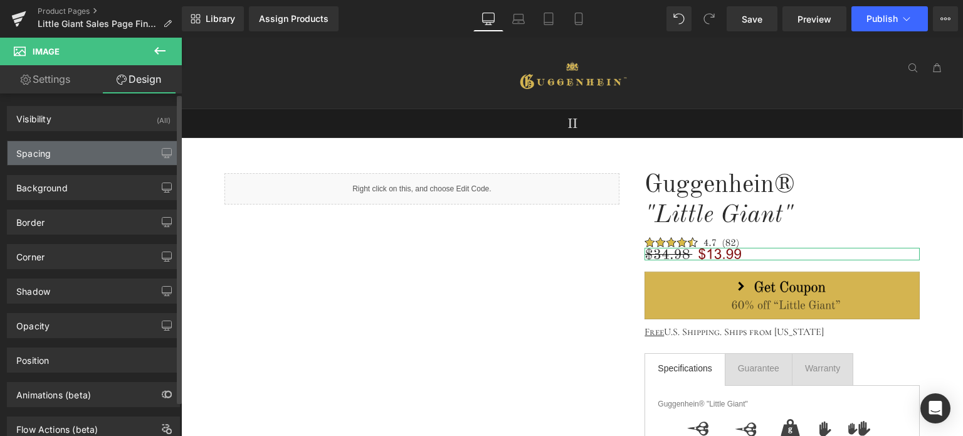
click at [66, 153] on div "Spacing" at bounding box center [94, 153] width 172 height 24
type input "0"
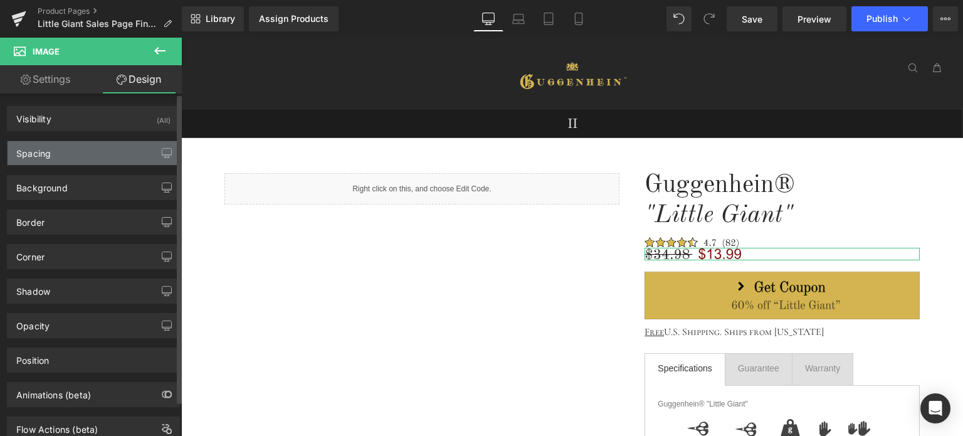
type input "0"
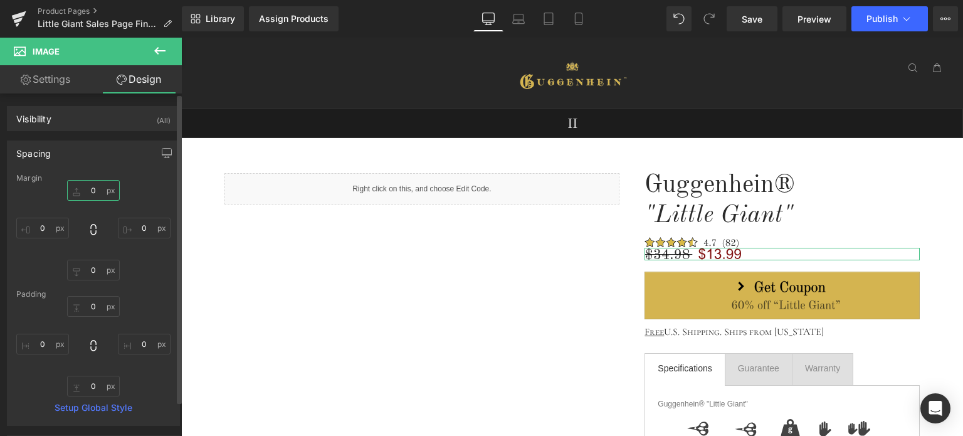
click at [93, 191] on input "0" at bounding box center [93, 190] width 53 height 21
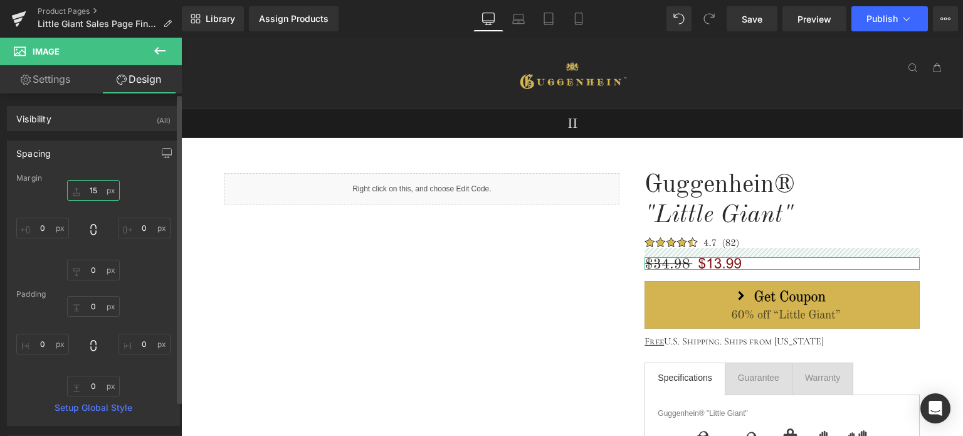
click at [96, 189] on input "15" at bounding box center [93, 190] width 53 height 21
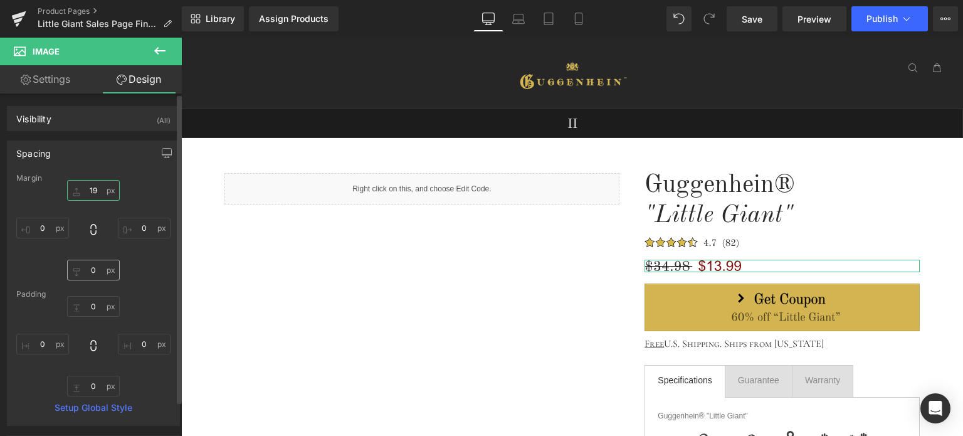
type input "19"
click at [98, 274] on input "0" at bounding box center [93, 270] width 53 height 21
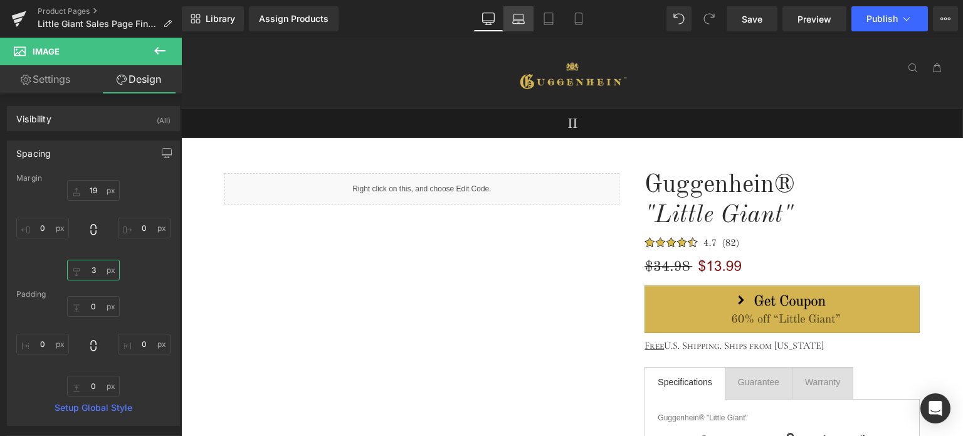
type input "3"
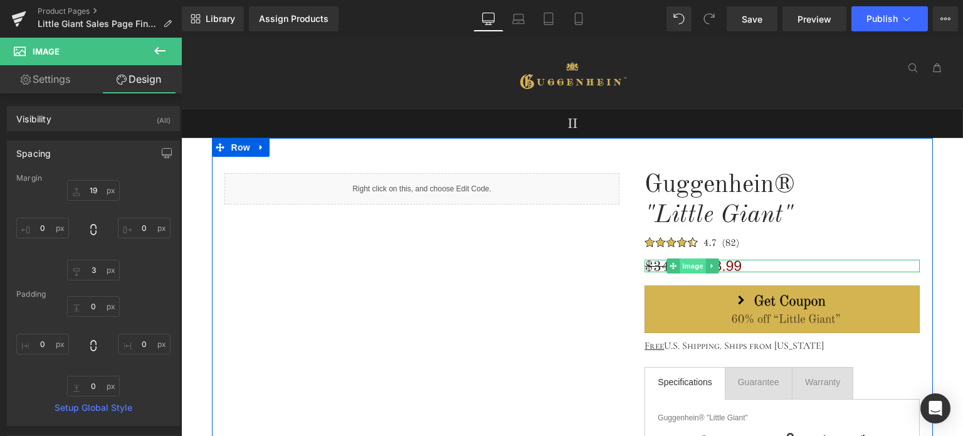
click at [689, 264] on span "Image" at bounding box center [693, 265] width 26 height 15
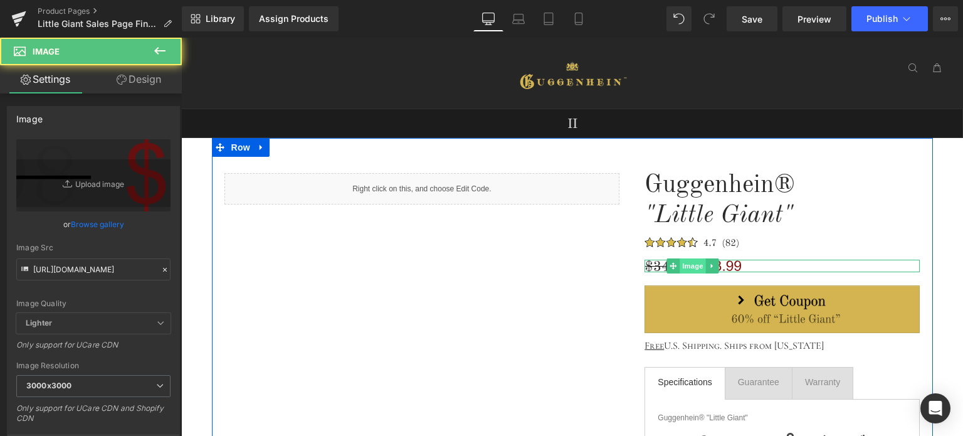
click at [688, 265] on span "Image" at bounding box center [693, 265] width 26 height 15
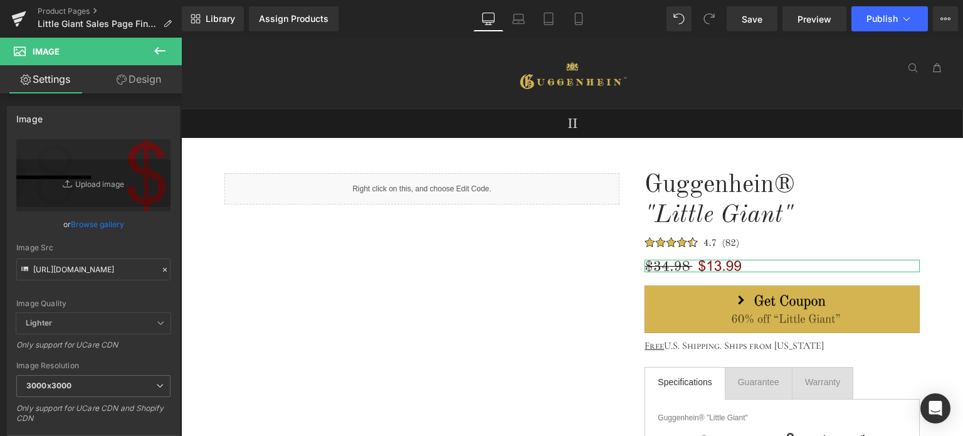
click at [142, 80] on link "Design" at bounding box center [138, 79] width 91 height 28
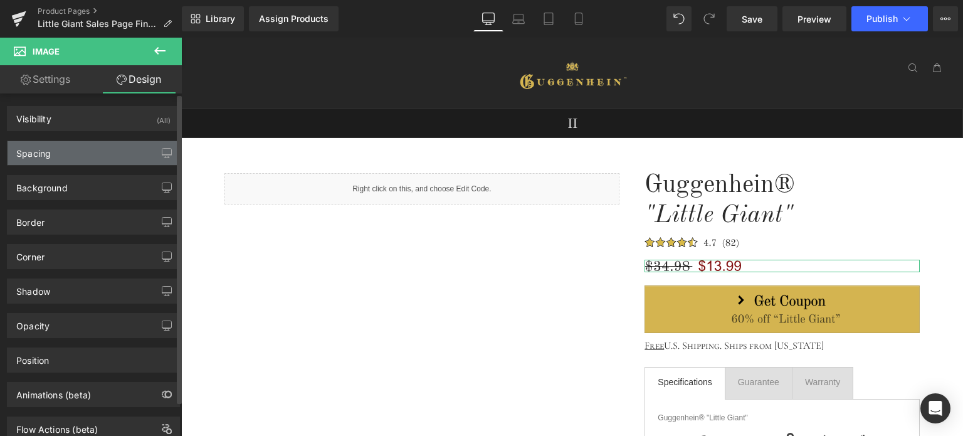
type input "19"
type input "0"
type input "3"
type input "0"
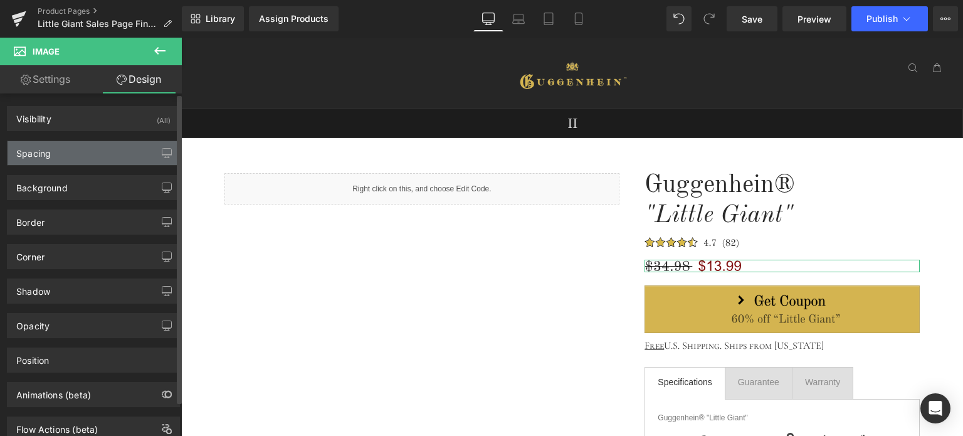
type input "0"
click at [63, 150] on div "Spacing" at bounding box center [94, 153] width 172 height 24
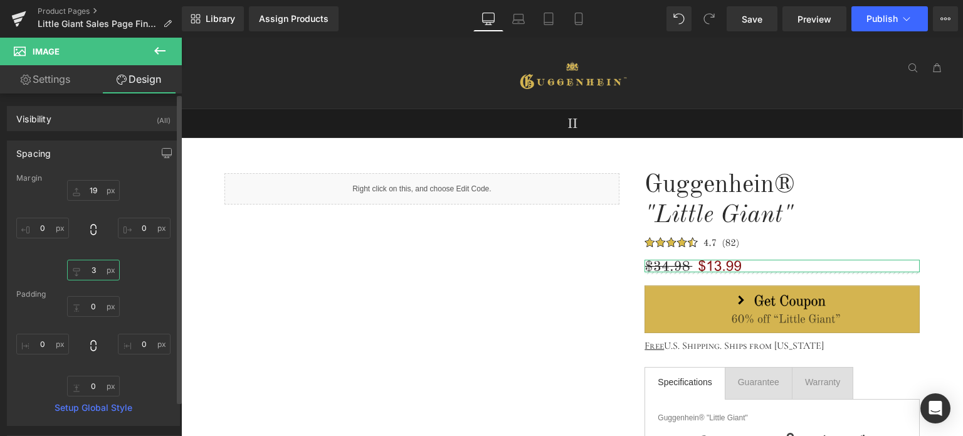
click at [100, 272] on input "3" at bounding box center [93, 270] width 53 height 21
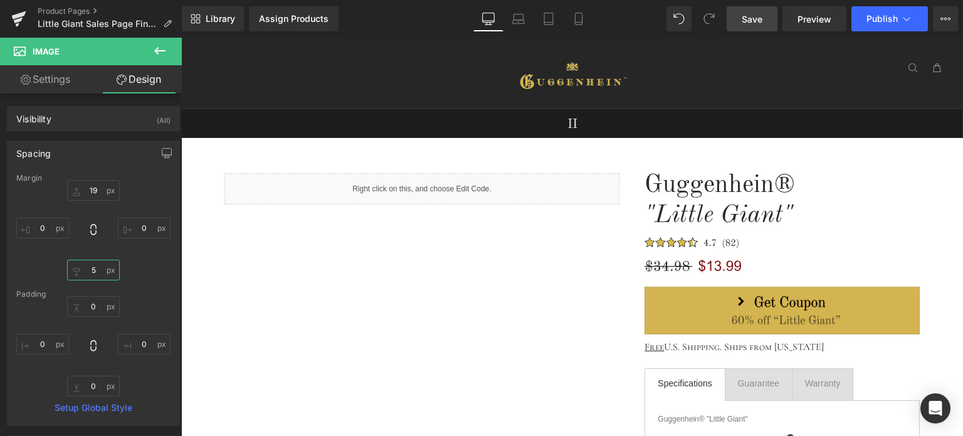
type input "5"
click at [754, 12] on link "Save" at bounding box center [752, 18] width 51 height 25
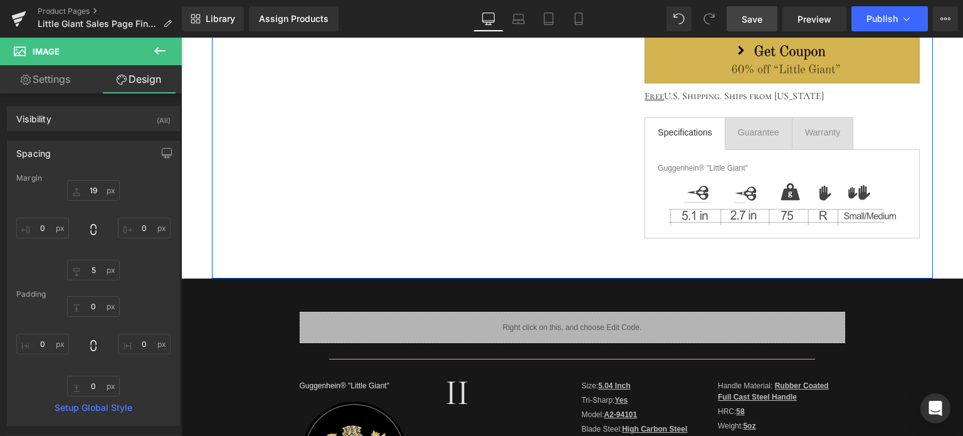
scroll to position [439, 0]
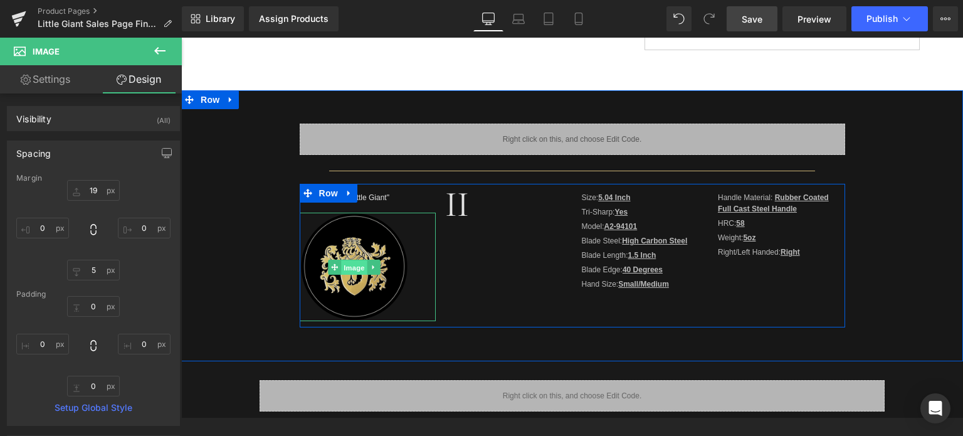
click at [357, 265] on span "Image" at bounding box center [354, 267] width 26 height 15
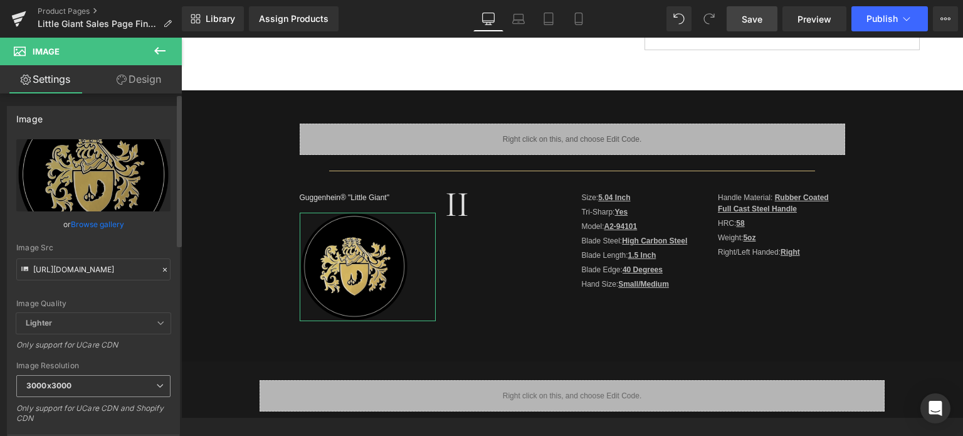
click at [77, 384] on span "3000x3000" at bounding box center [93, 386] width 154 height 22
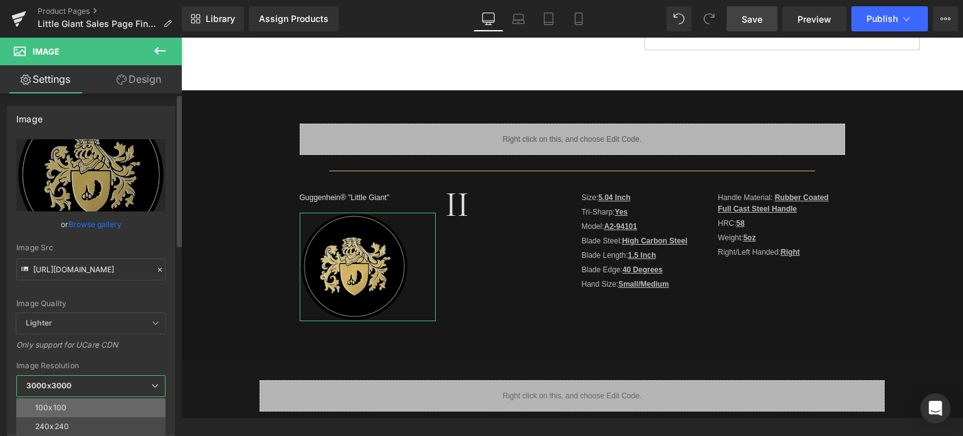
click at [80, 399] on li "100x100" at bounding box center [93, 407] width 155 height 19
type input "[URL][DOMAIN_NAME]"
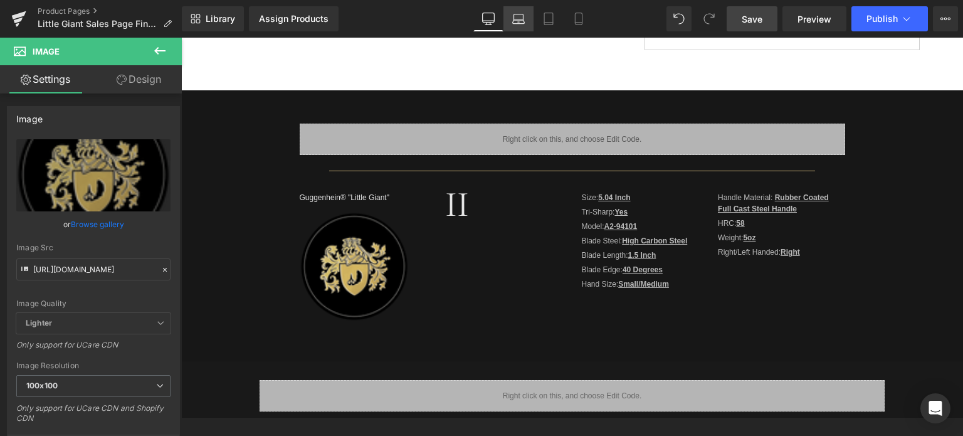
click at [521, 18] on icon at bounding box center [518, 19] width 13 height 13
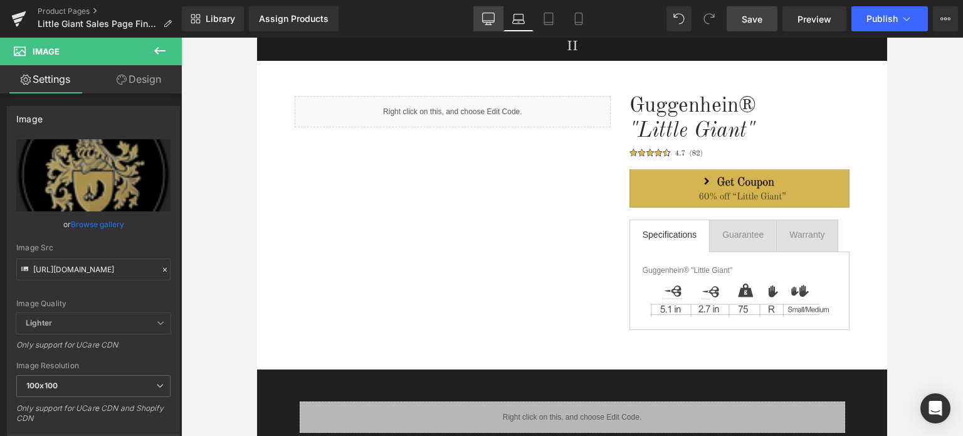
drag, startPoint x: 489, startPoint y: 14, endPoint x: 492, endPoint y: 23, distance: 8.7
click at [489, 14] on icon at bounding box center [488, 19] width 13 height 13
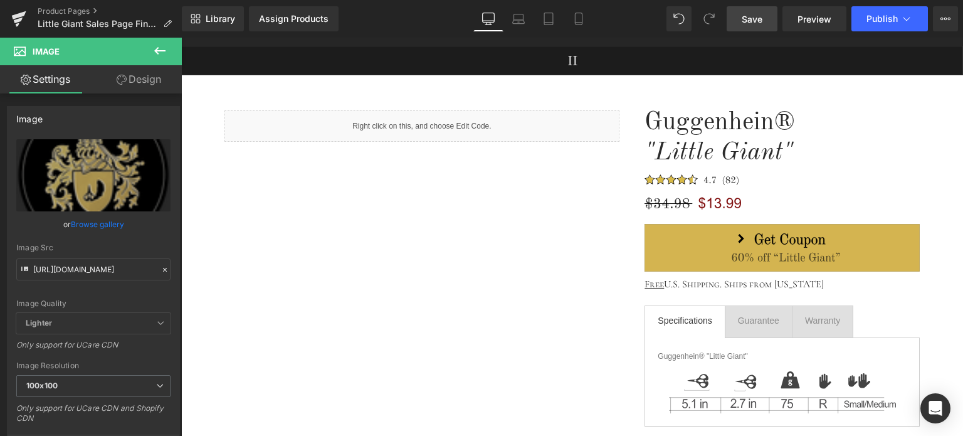
scroll to position [478, 0]
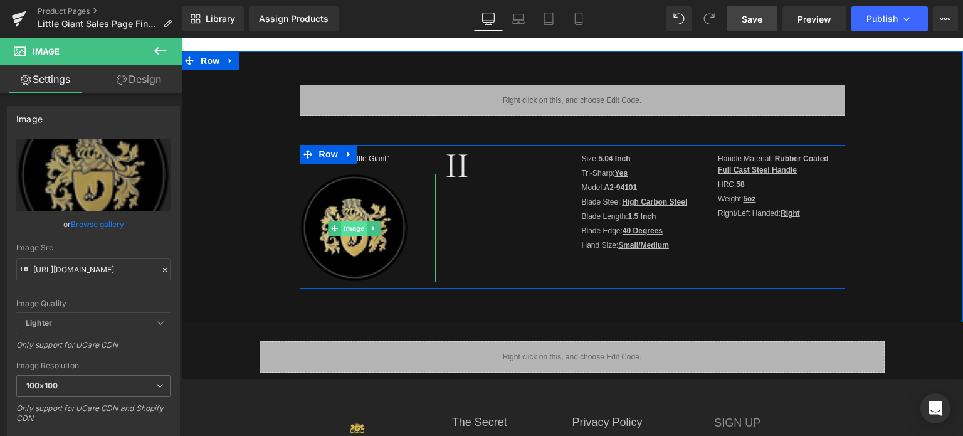
click at [349, 230] on span "Image" at bounding box center [354, 228] width 26 height 15
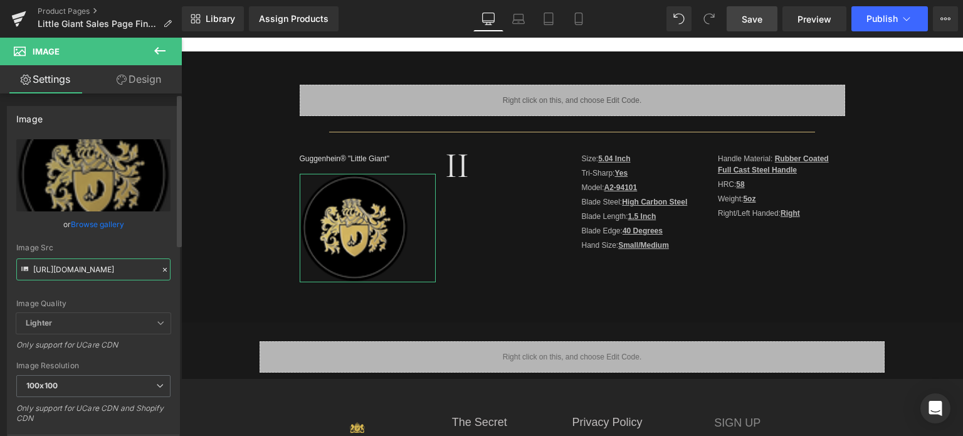
click at [79, 266] on input "[URL][DOMAIN_NAME]" at bounding box center [93, 269] width 154 height 22
click at [517, 13] on icon at bounding box center [518, 19] width 13 height 13
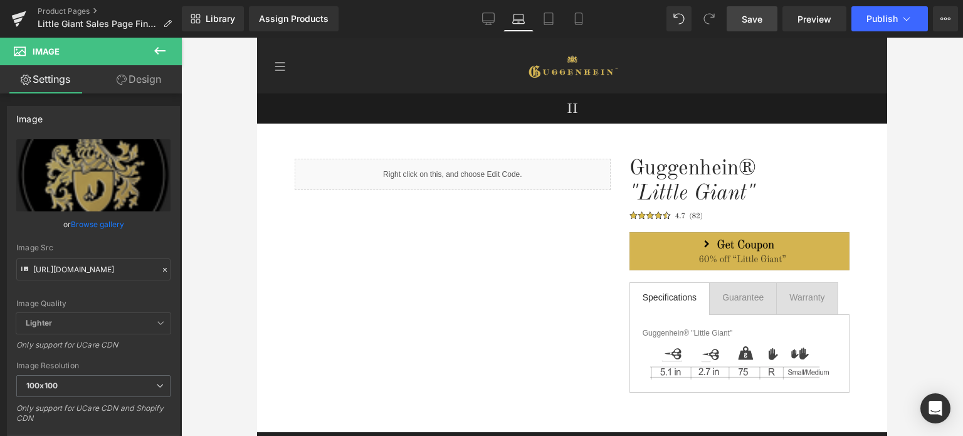
scroll to position [376, 0]
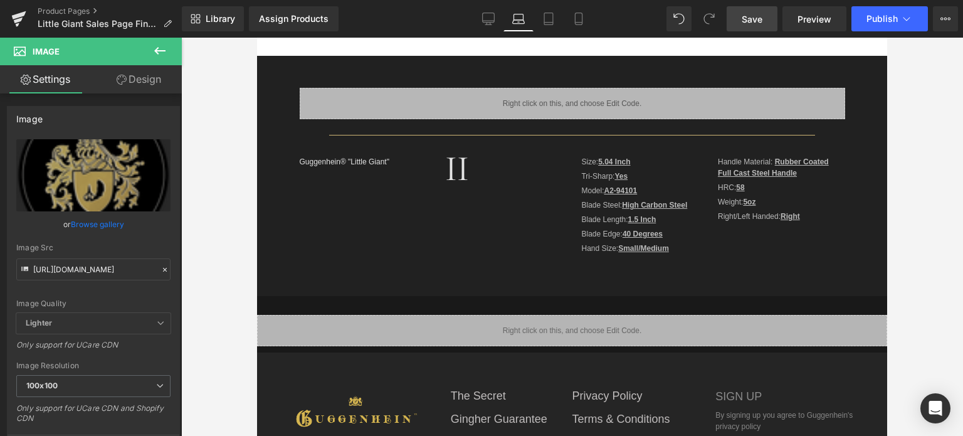
click at [162, 51] on icon at bounding box center [159, 50] width 15 height 15
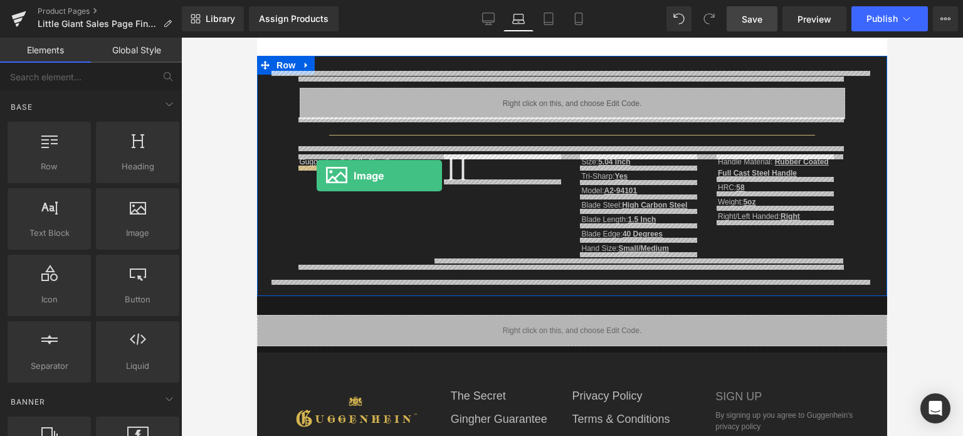
drag, startPoint x: 384, startPoint y: 255, endPoint x: 317, endPoint y: 176, distance: 104.6
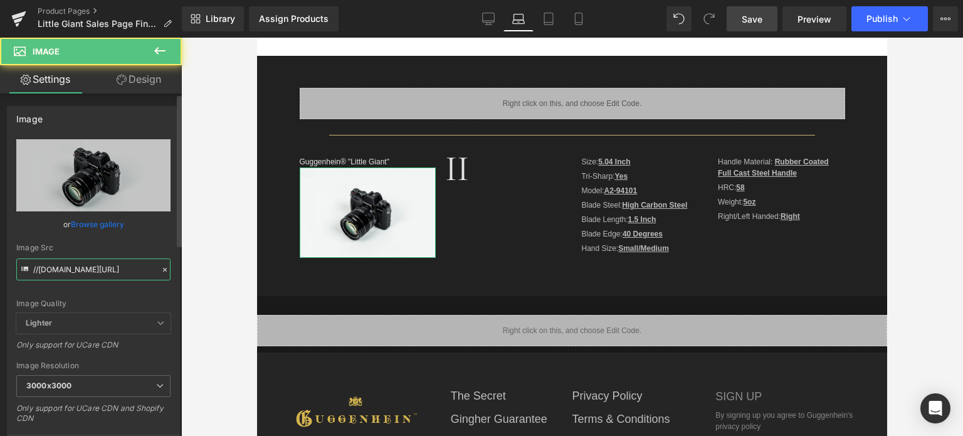
click at [92, 271] on input "//[DOMAIN_NAME][URL]" at bounding box center [93, 269] width 154 height 22
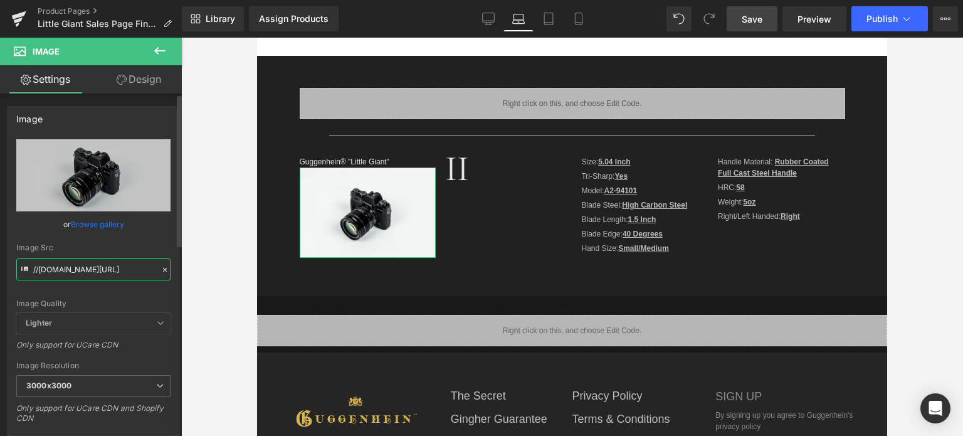
paste input "[URL][DOMAIN_NAME]"
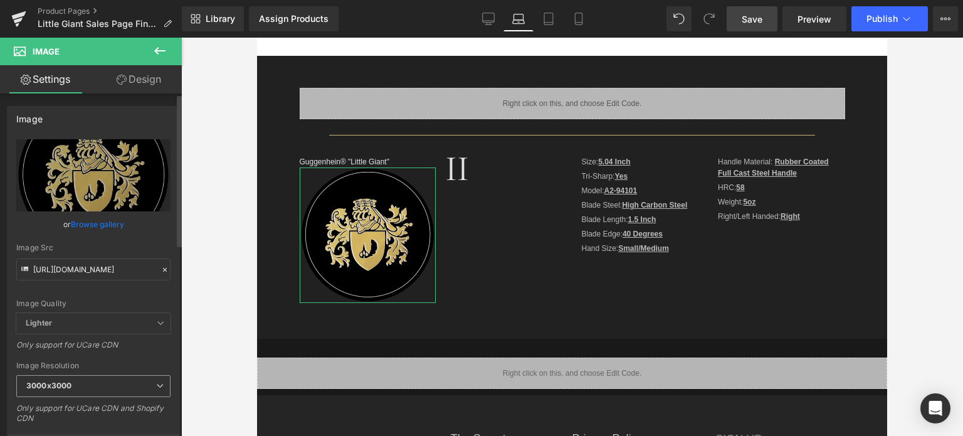
click at [69, 389] on b "3000x3000" at bounding box center [48, 385] width 45 height 9
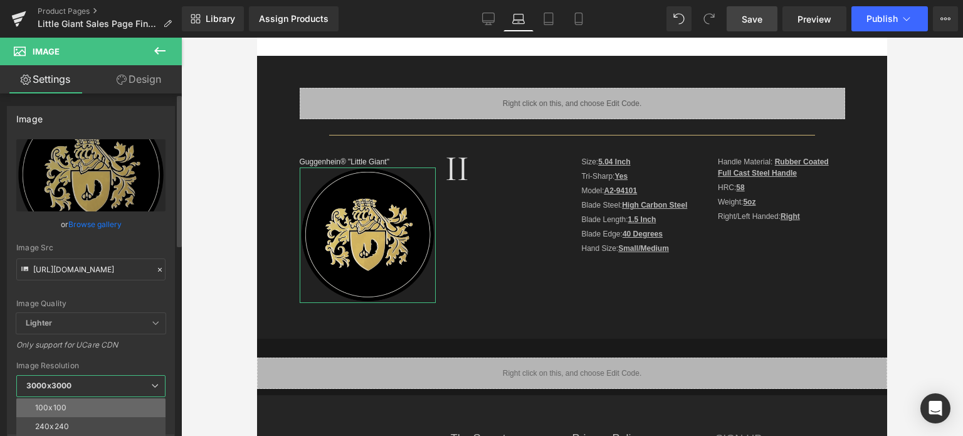
drag, startPoint x: 70, startPoint y: 406, endPoint x: 149, endPoint y: 332, distance: 108.7
click at [70, 406] on li "100x100" at bounding box center [93, 407] width 155 height 19
type input "[URL][DOMAIN_NAME]"
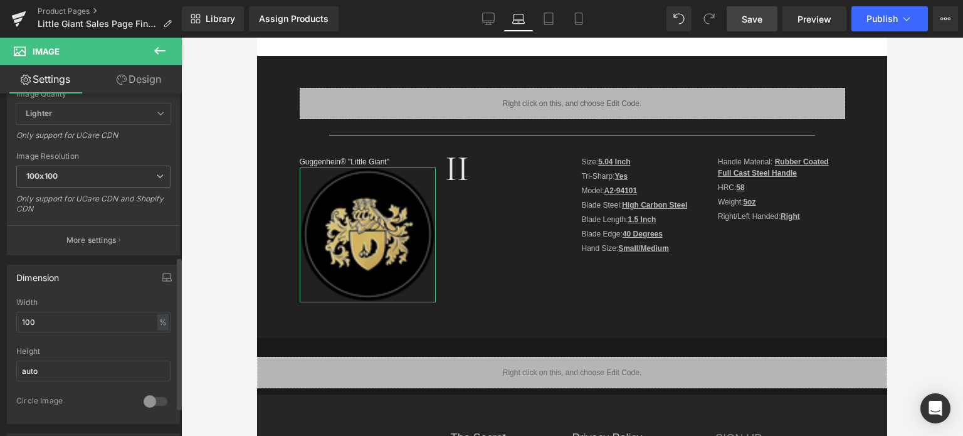
scroll to position [376, 0]
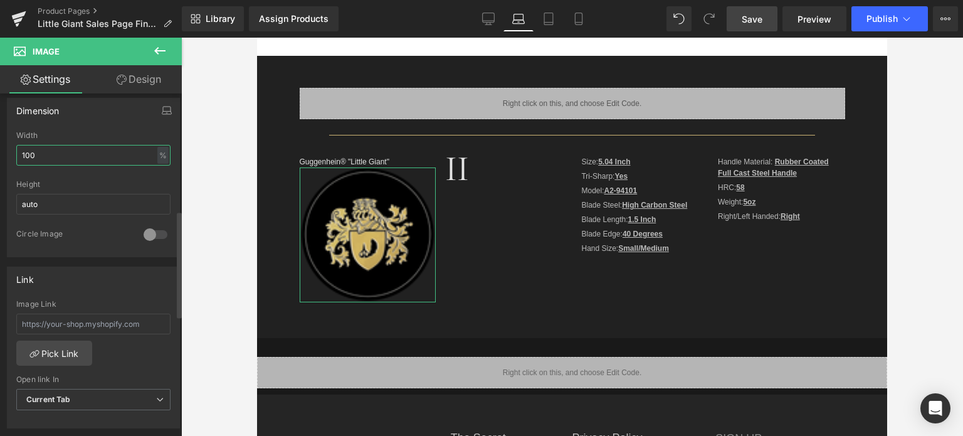
drag, startPoint x: 37, startPoint y: 151, endPoint x: 8, endPoint y: 156, distance: 29.3
click at [8, 156] on div "100% Width 100 % % px auto Height auto 0 Circle Image" at bounding box center [94, 193] width 172 height 125
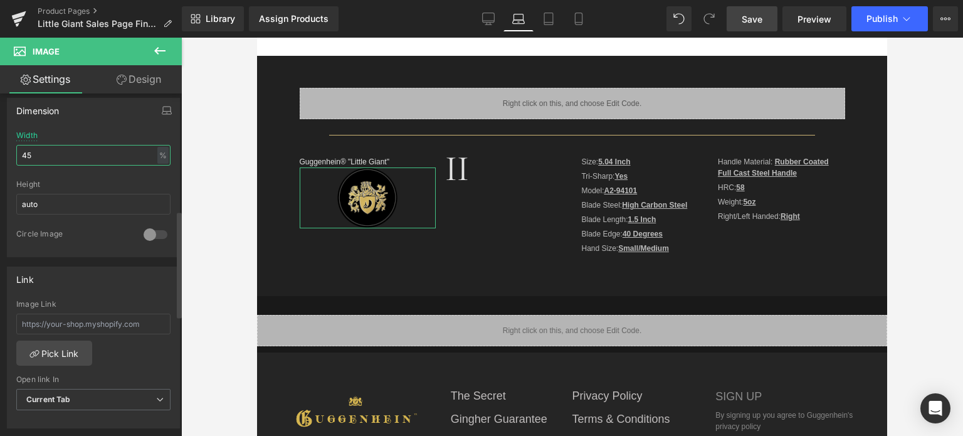
drag, startPoint x: 26, startPoint y: 154, endPoint x: 19, endPoint y: 155, distance: 7.6
click at [19, 155] on input "45" at bounding box center [93, 155] width 154 height 21
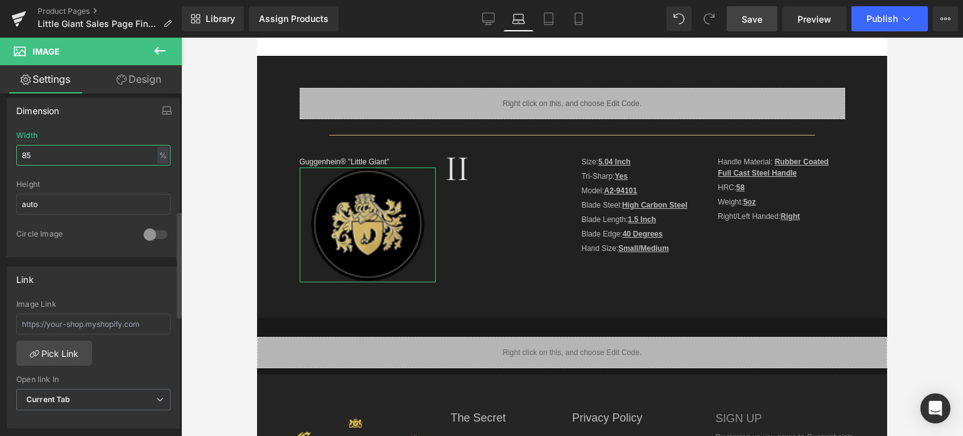
drag, startPoint x: 26, startPoint y: 153, endPoint x: 19, endPoint y: 153, distance: 6.9
click at [19, 153] on input "85" at bounding box center [93, 155] width 154 height 21
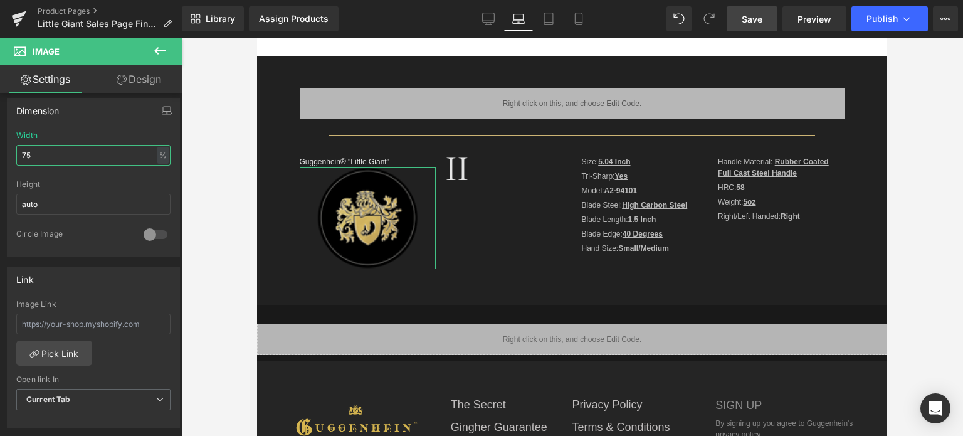
type input "75"
click at [144, 77] on link "Design" at bounding box center [138, 79] width 91 height 28
click at [0, 0] on div "Spacing" at bounding box center [0, 0] width 0 height 0
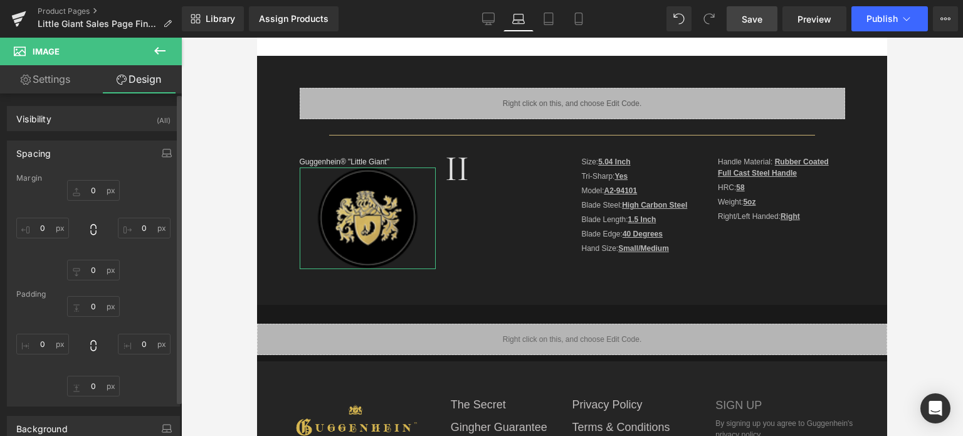
type input "0"
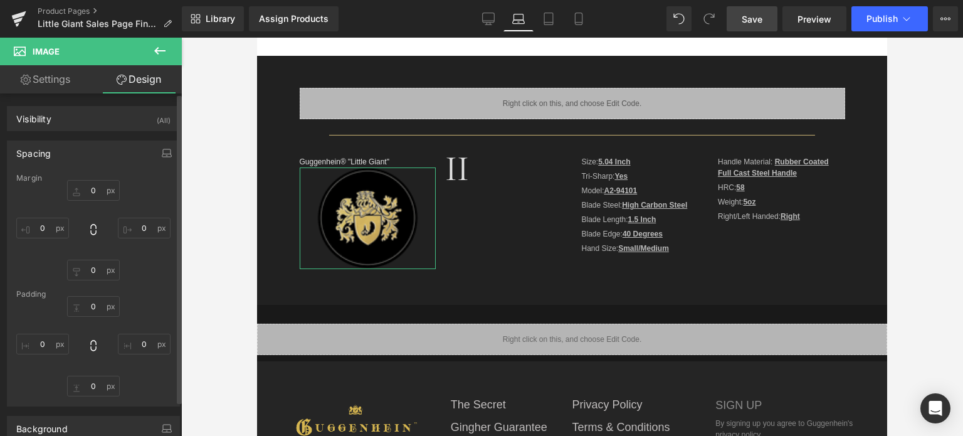
type input "0"
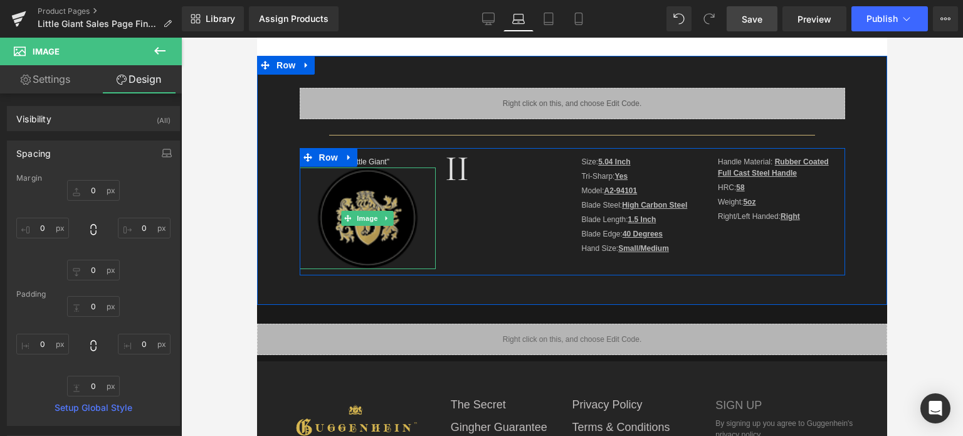
drag, startPoint x: 361, startPoint y: 216, endPoint x: 368, endPoint y: 206, distance: 12.7
click at [361, 216] on span "Image" at bounding box center [367, 218] width 26 height 15
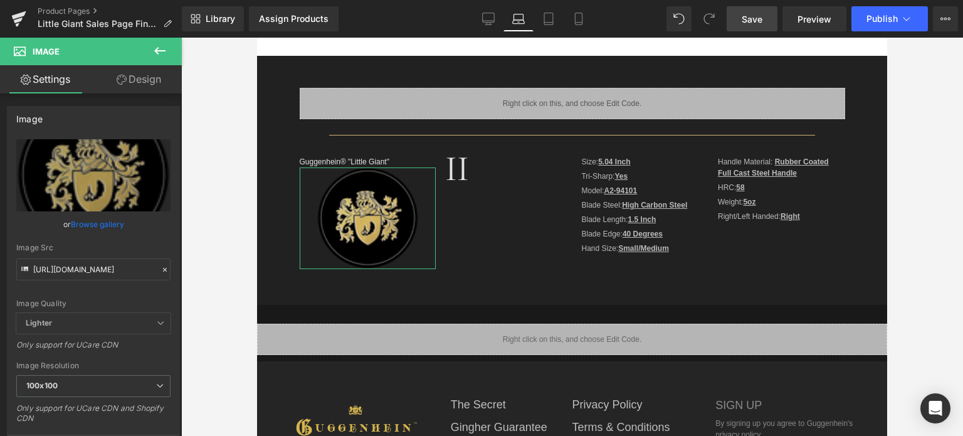
click at [140, 85] on link "Design" at bounding box center [138, 79] width 91 height 28
click at [0, 0] on div "Spacing" at bounding box center [0, 0] width 0 height 0
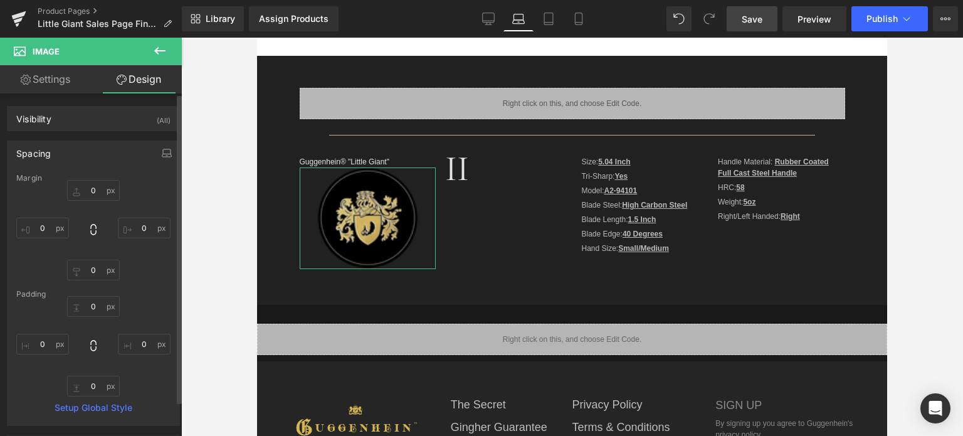
type input "0"
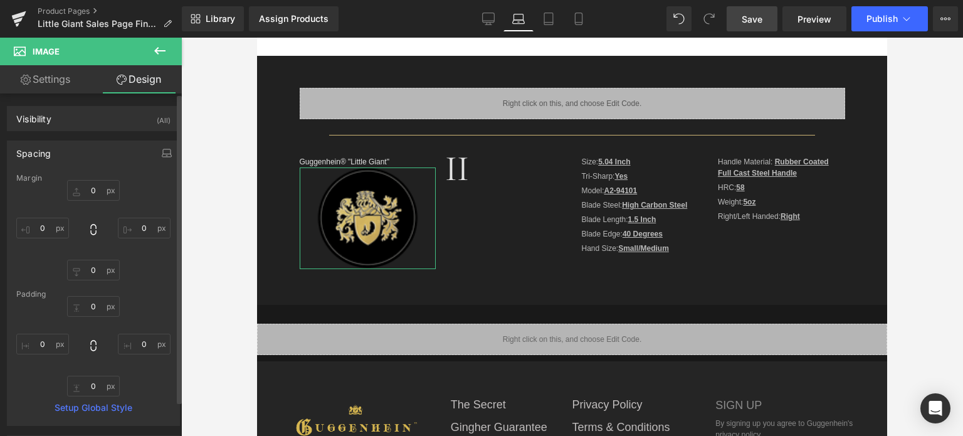
type input "0"
click at [95, 192] on input "0" at bounding box center [93, 190] width 53 height 21
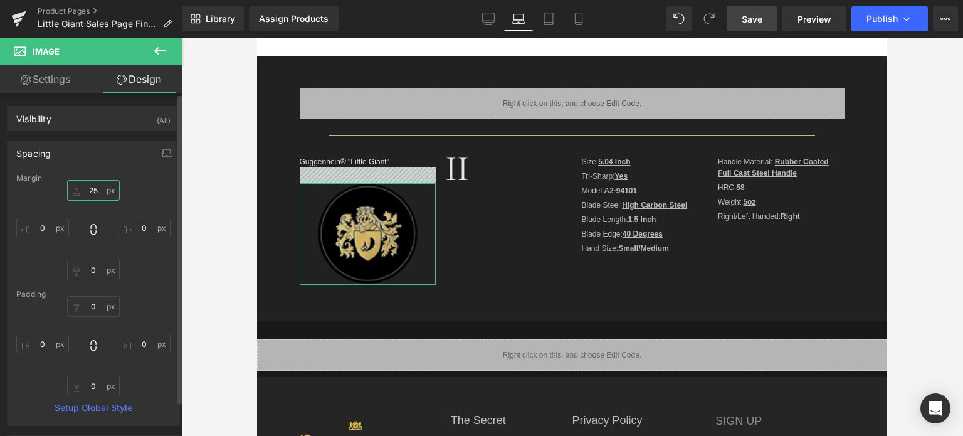
click at [85, 188] on input "25" at bounding box center [93, 190] width 53 height 21
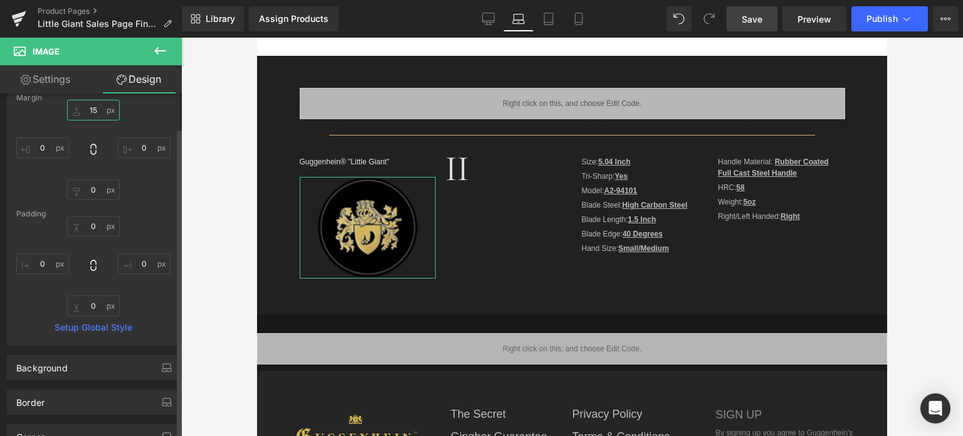
scroll to position [0, 0]
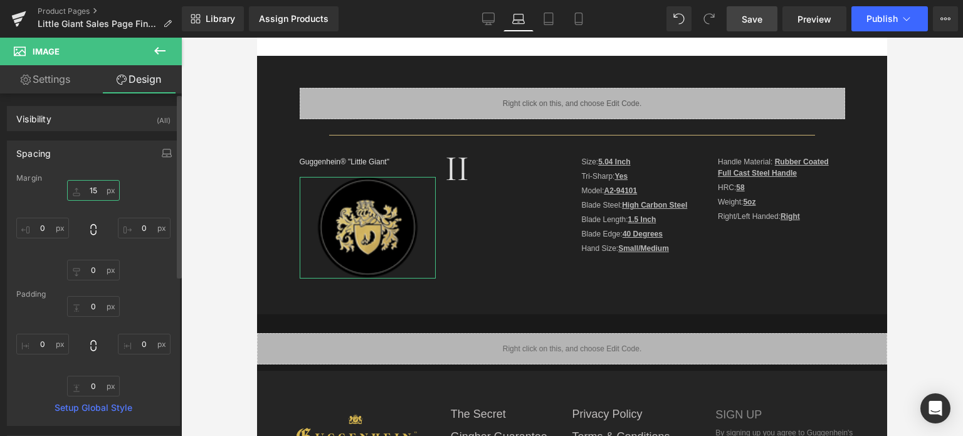
type input "15"
click at [43, 156] on div "Spacing" at bounding box center [33, 150] width 34 height 18
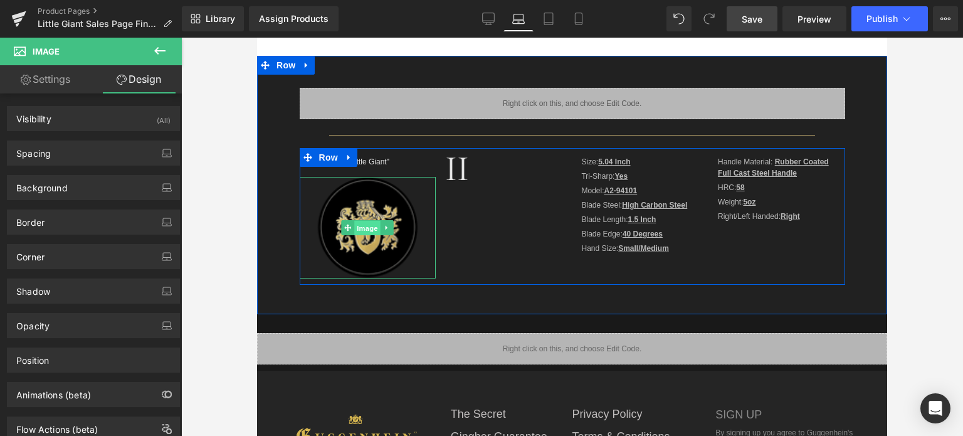
click at [366, 226] on span "Image" at bounding box center [367, 228] width 26 height 15
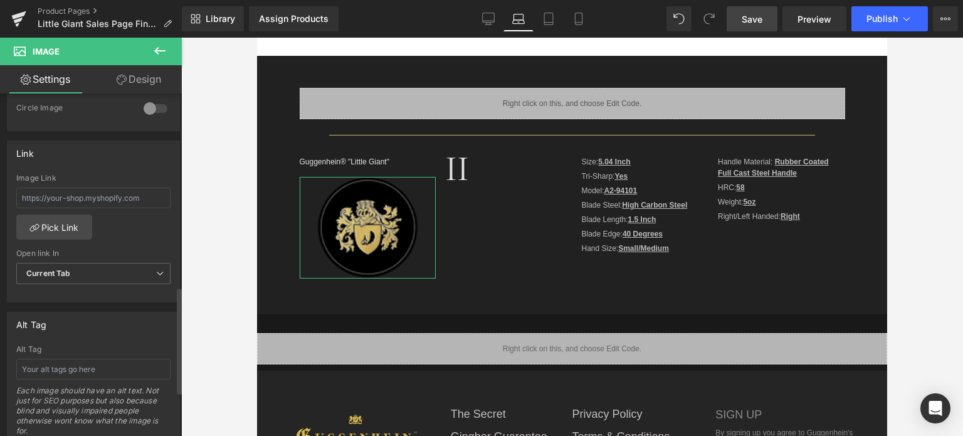
scroll to position [627, 0]
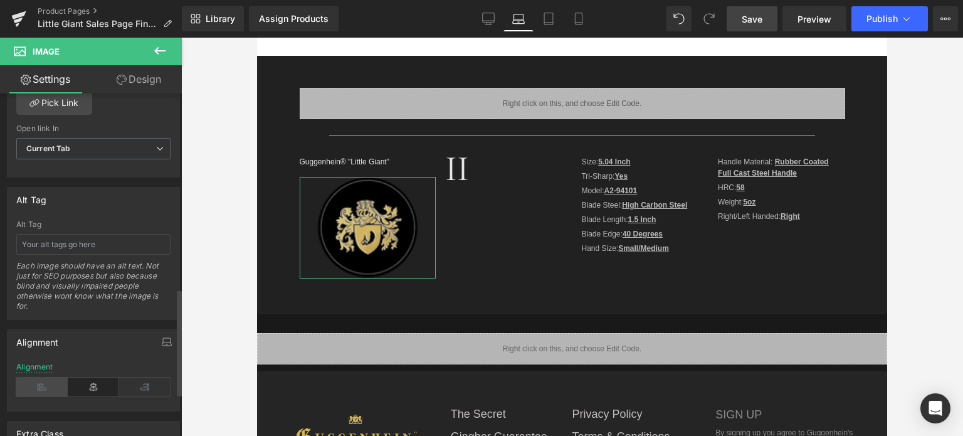
click at [42, 389] on icon at bounding box center [41, 387] width 51 height 19
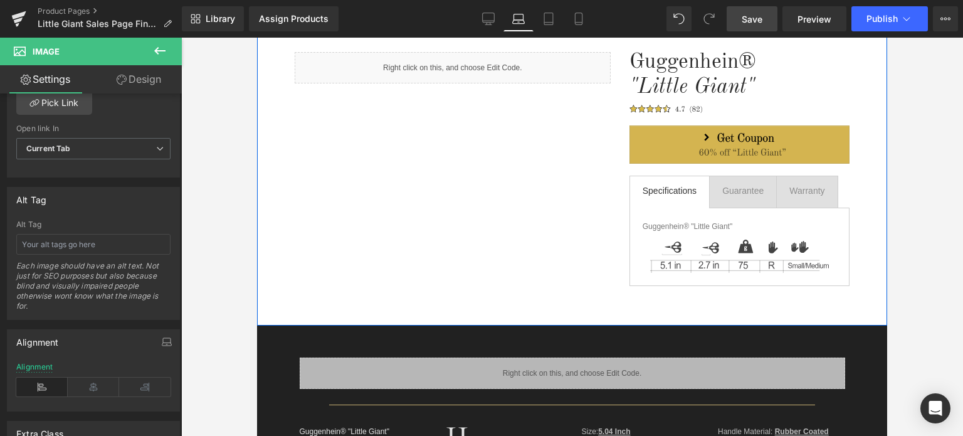
scroll to position [0, 0]
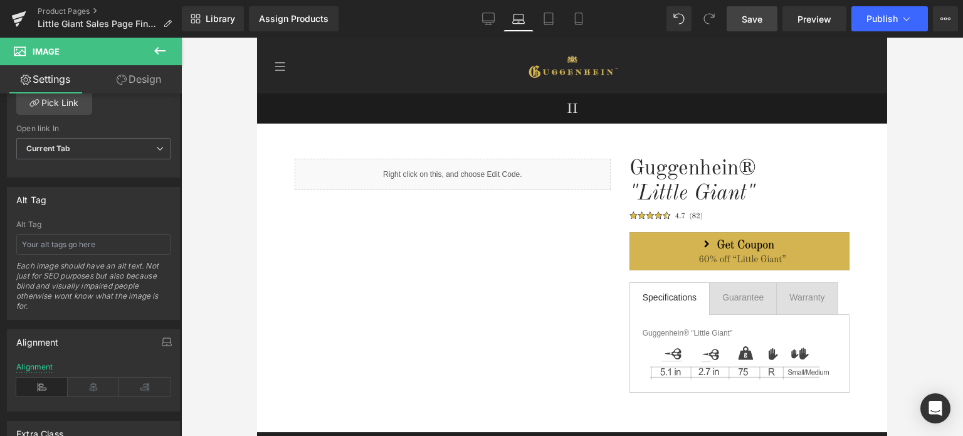
click at [756, 20] on span "Save" at bounding box center [752, 19] width 21 height 13
click at [582, 18] on icon at bounding box center [578, 19] width 7 height 12
type input "auto"
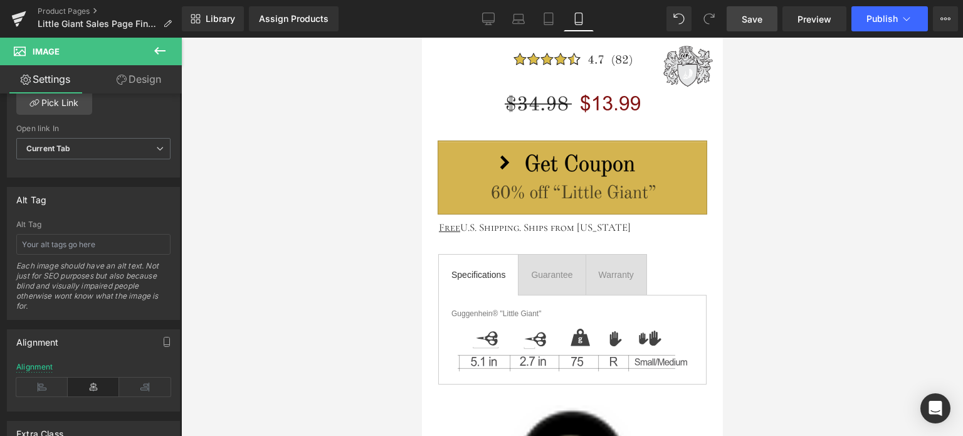
scroll to position [941, 0]
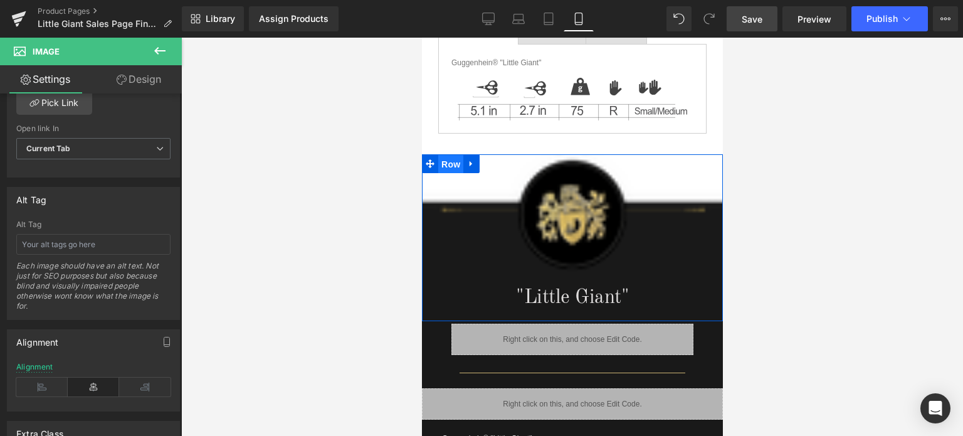
click at [447, 155] on span "Row" at bounding box center [450, 164] width 25 height 19
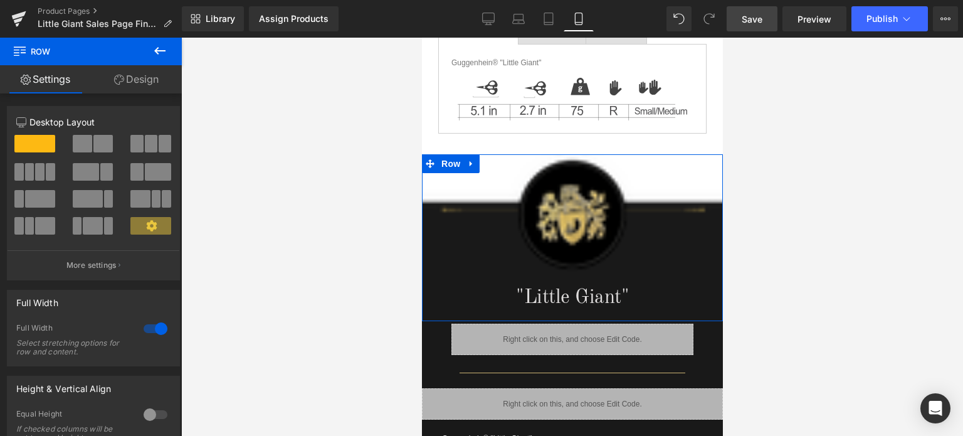
click at [140, 85] on link "Design" at bounding box center [136, 79] width 91 height 28
click at [0, 0] on div "Background" at bounding box center [0, 0] width 0 height 0
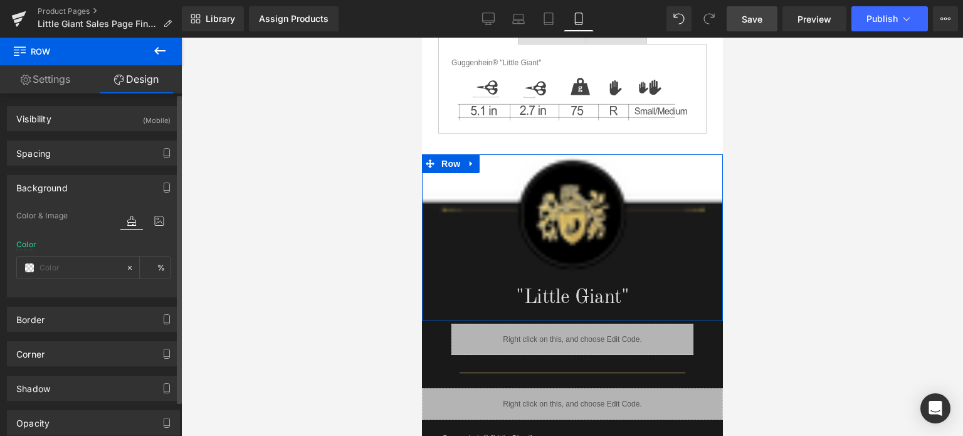
type input "#000000"
click at [31, 267] on span at bounding box center [29, 268] width 10 height 10
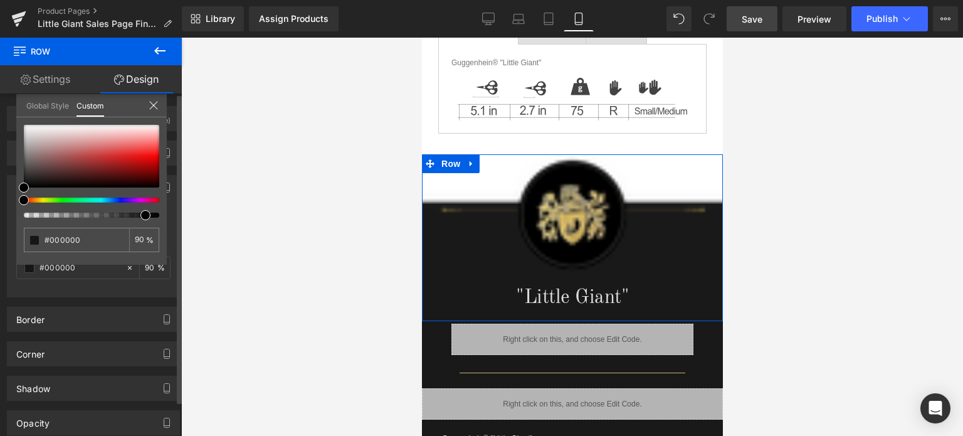
type input "93"
type input "95"
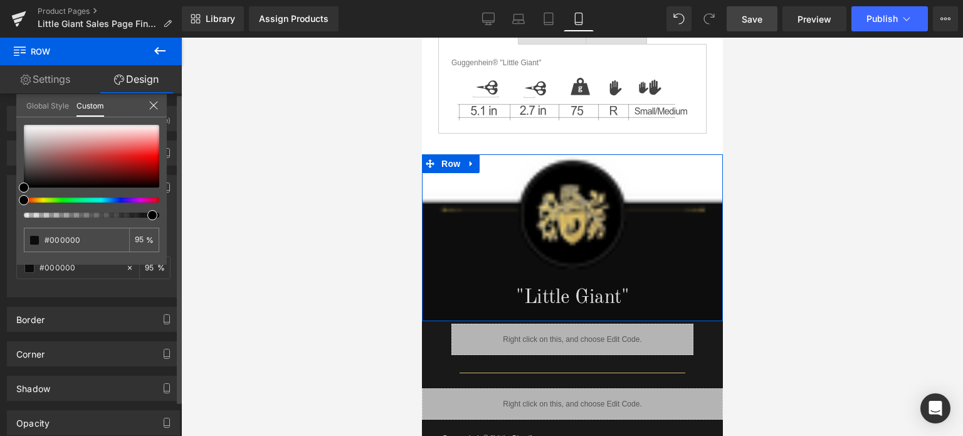
type input "94"
click at [147, 214] on span at bounding box center [151, 215] width 10 height 10
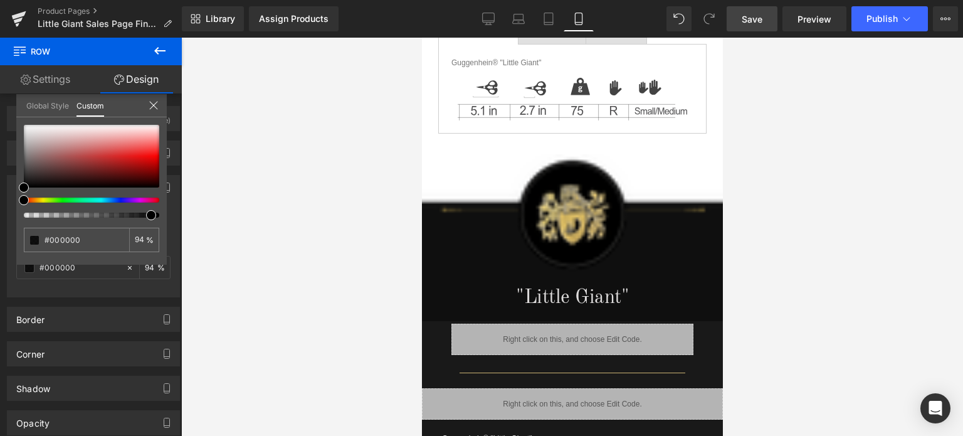
click at [902, 243] on div at bounding box center [572, 237] width 782 height 398
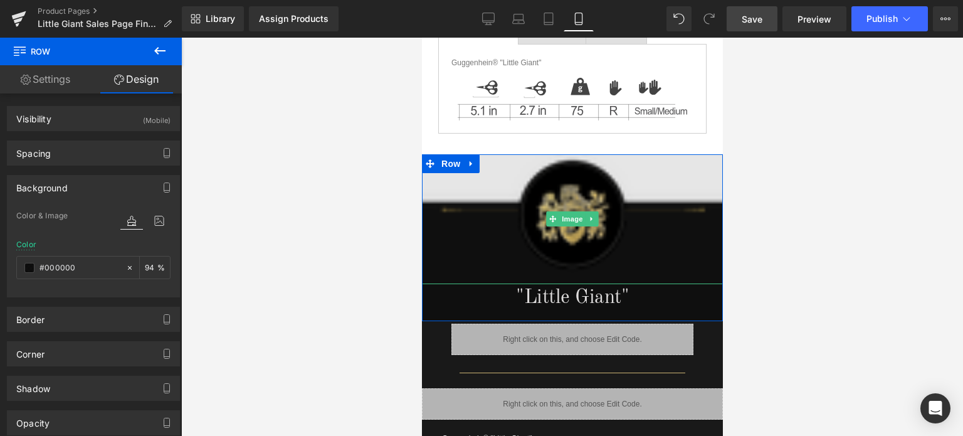
scroll to position [1066, 0]
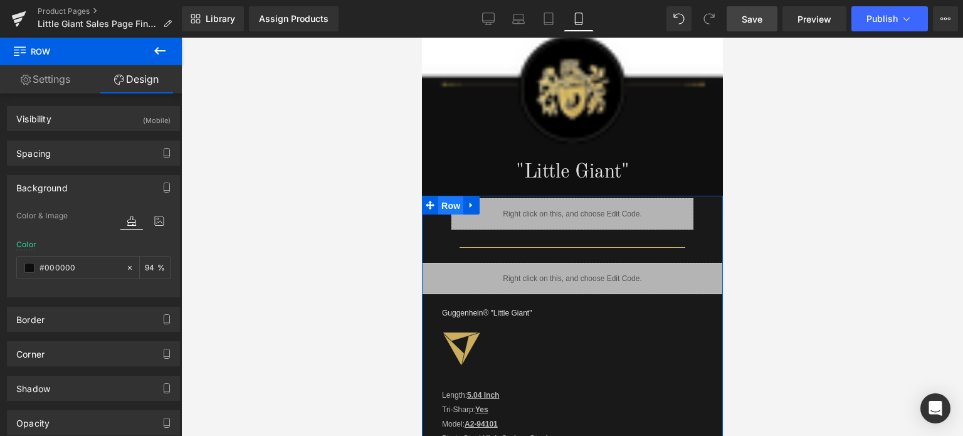
click at [448, 200] on span "Row" at bounding box center [450, 205] width 25 height 19
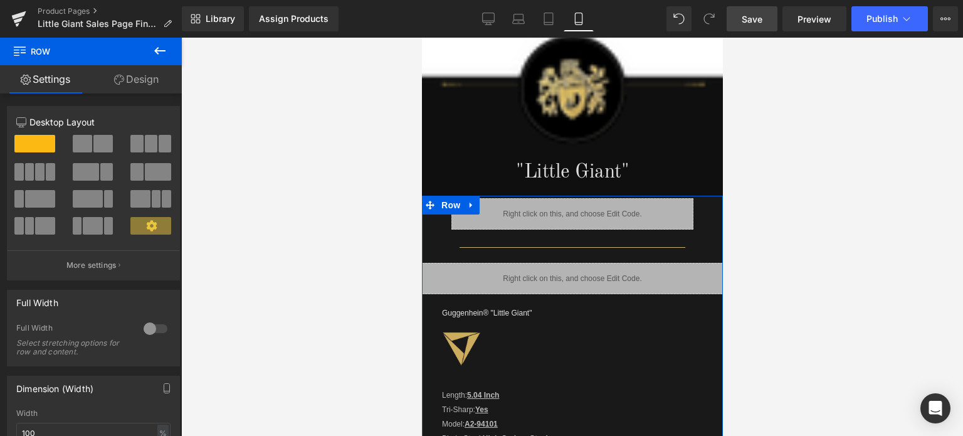
click at [131, 85] on link "Design" at bounding box center [136, 79] width 91 height 28
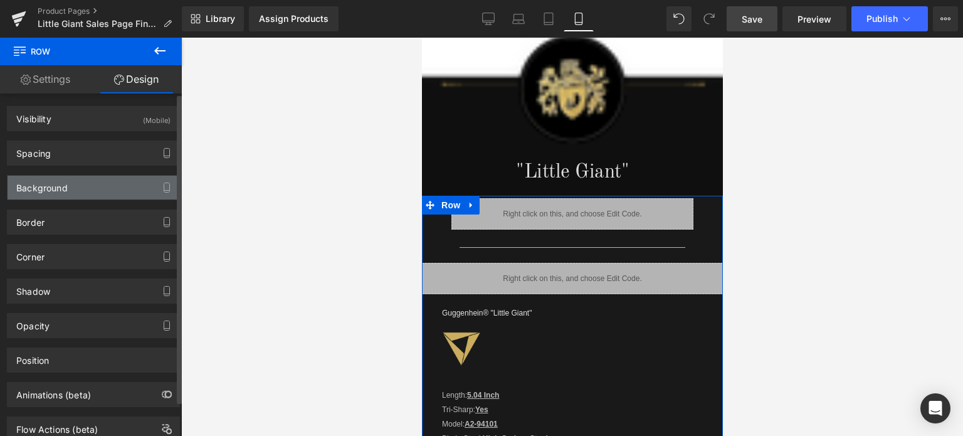
click at [59, 188] on div "Background" at bounding box center [41, 185] width 51 height 18
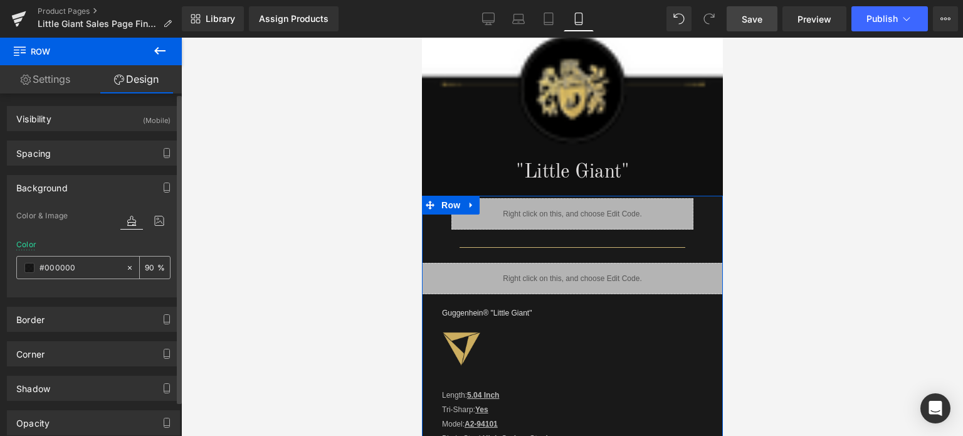
click at [148, 268] on input "90" at bounding box center [151, 267] width 13 height 14
click at [145, 267] on input "90" at bounding box center [151, 267] width 13 height 14
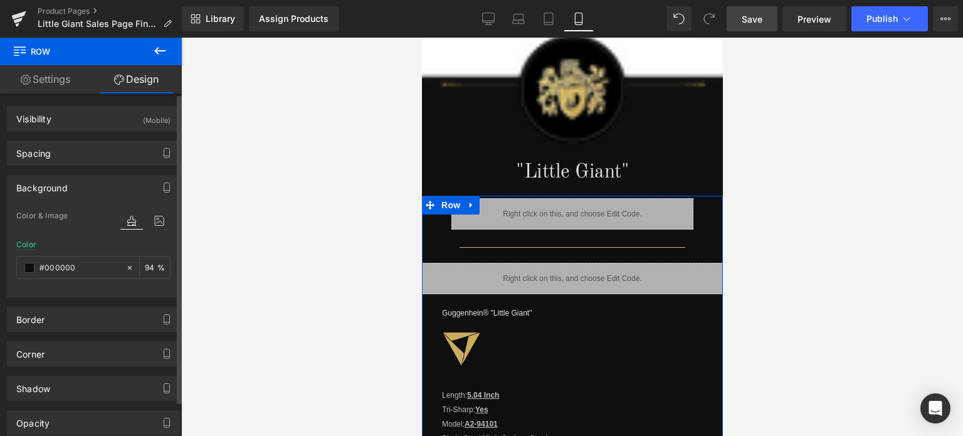
type input "94"
click at [146, 292] on div "Color & Image color rgba(0, 0, 0, 0.94) Color #000000 94 % Image Replace Image …" at bounding box center [94, 252] width 172 height 88
click at [146, 301] on div "Border Border Style Custom Custom Setup Global Style Custom Setup Global Style …" at bounding box center [94, 314] width 188 height 34
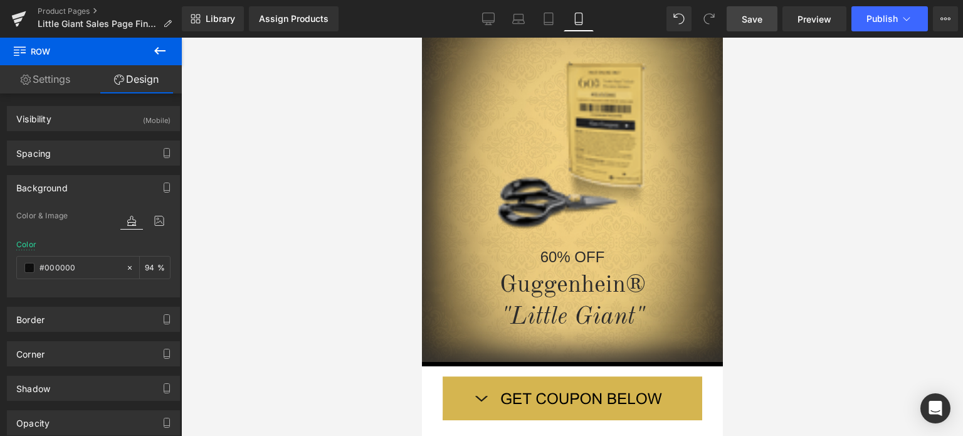
scroll to position [38, 0]
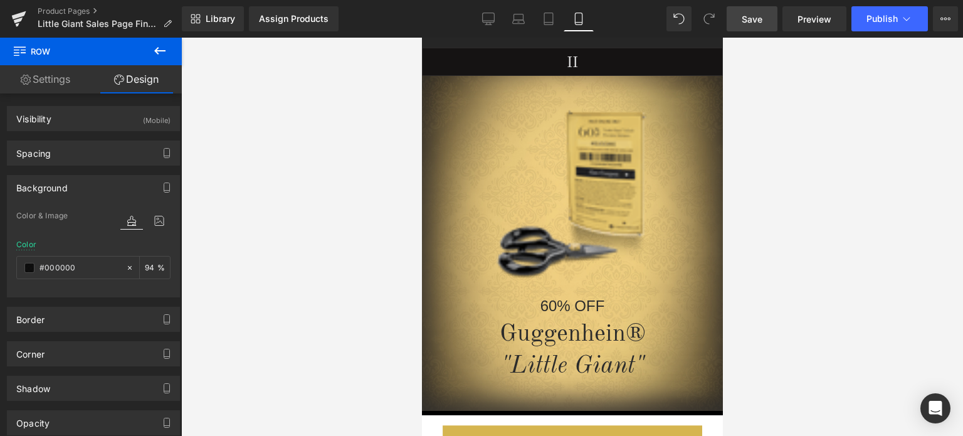
drag, startPoint x: 718, startPoint y: 182, endPoint x: 1173, endPoint y: 100, distance: 462.5
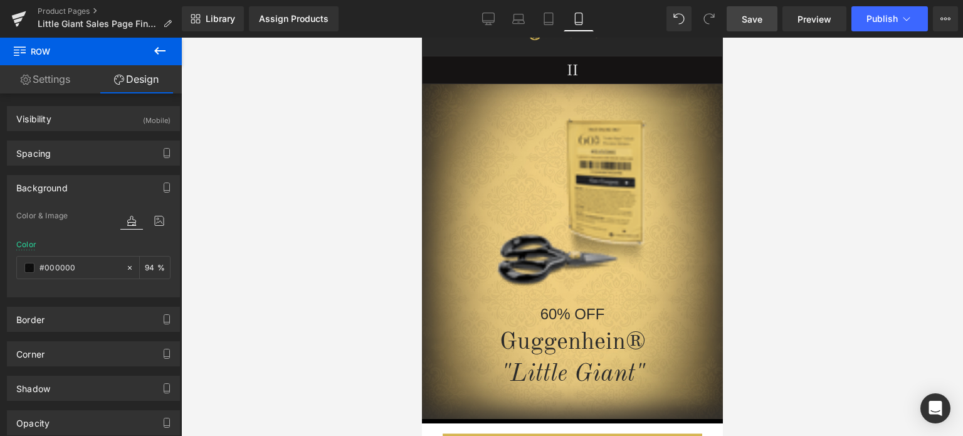
click at [751, 21] on span "Save" at bounding box center [752, 19] width 21 height 13
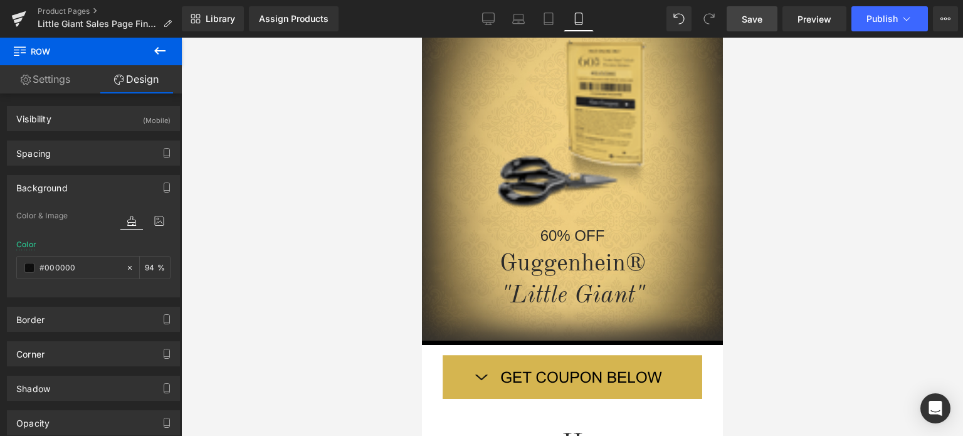
scroll to position [0, 0]
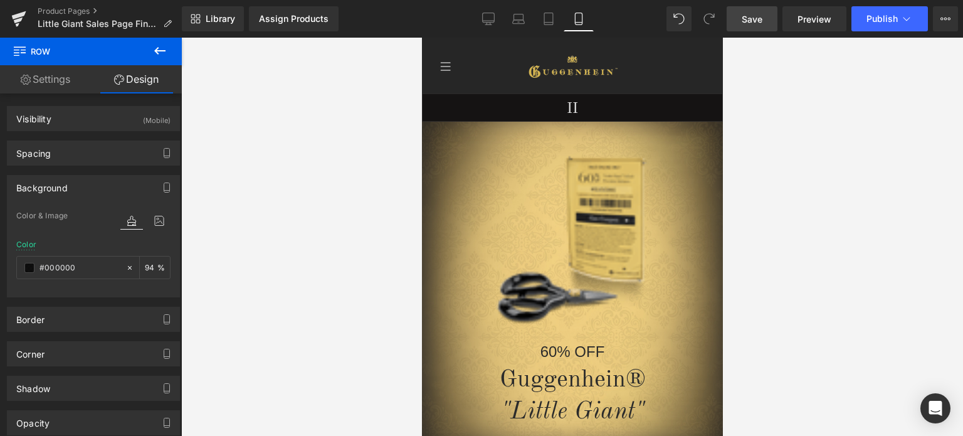
click at [763, 19] on span "Save" at bounding box center [752, 19] width 21 height 13
click at [760, 22] on span "Save" at bounding box center [752, 19] width 21 height 13
click at [758, 18] on span "Save" at bounding box center [752, 19] width 21 height 13
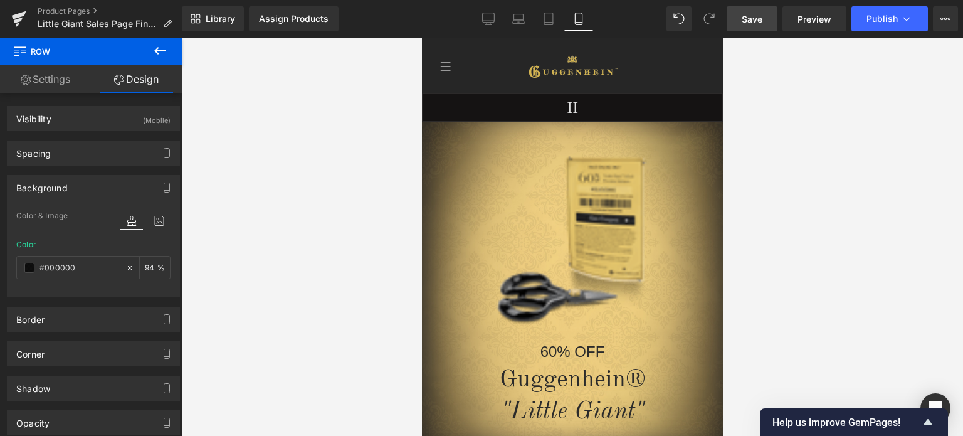
click at [758, 18] on span "Save" at bounding box center [752, 19] width 21 height 13
click at [760, 18] on span "Save" at bounding box center [752, 19] width 21 height 13
drag, startPoint x: 719, startPoint y: 67, endPoint x: 1181, endPoint y: 73, distance: 461.6
click at [757, 13] on span "Save" at bounding box center [752, 19] width 21 height 13
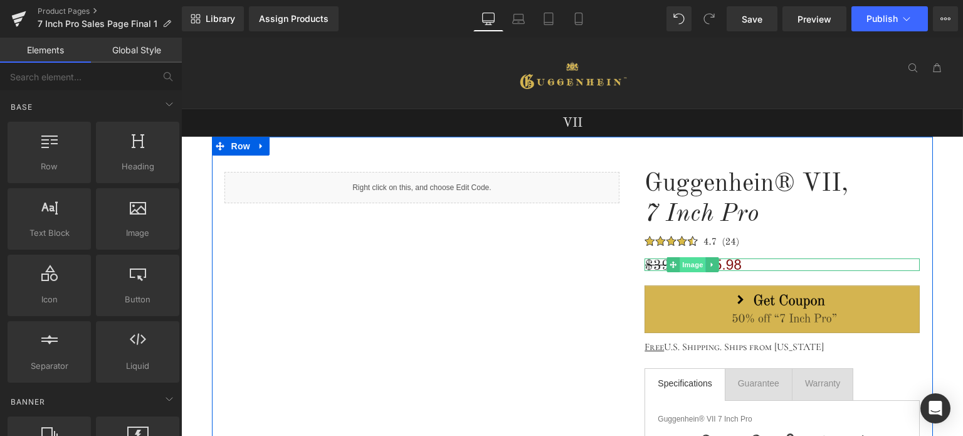
click at [690, 262] on span "Image" at bounding box center [693, 264] width 26 height 15
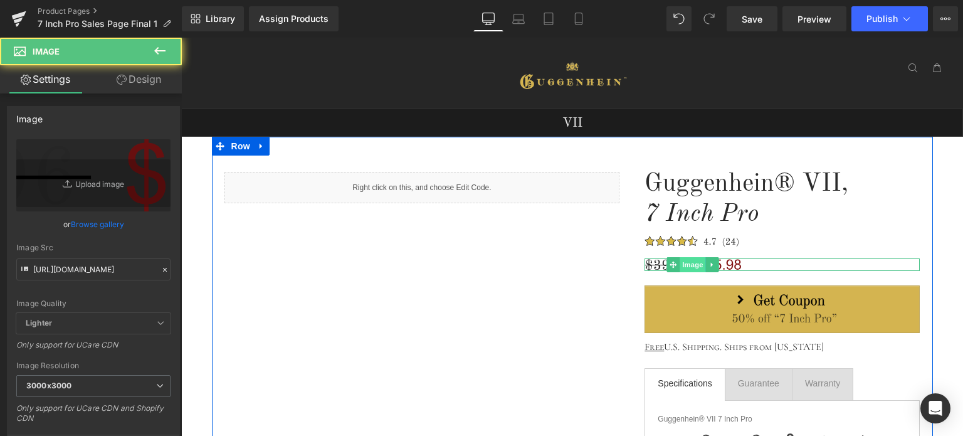
click at [688, 267] on span "Image" at bounding box center [693, 264] width 26 height 15
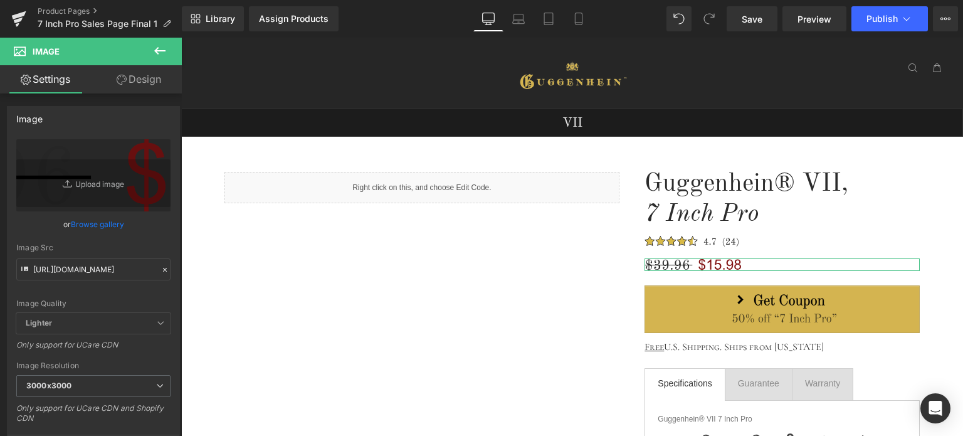
drag, startPoint x: 147, startPoint y: 81, endPoint x: 79, endPoint y: 156, distance: 101.7
click at [147, 81] on link "Design" at bounding box center [138, 79] width 91 height 28
click at [0, 0] on div "Spacing" at bounding box center [0, 0] width 0 height 0
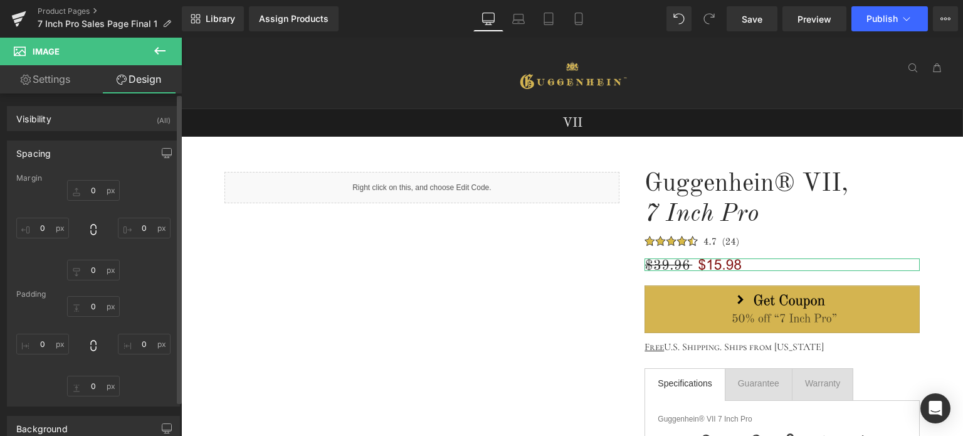
type input "19"
type input "0"
type input "5"
type input "0"
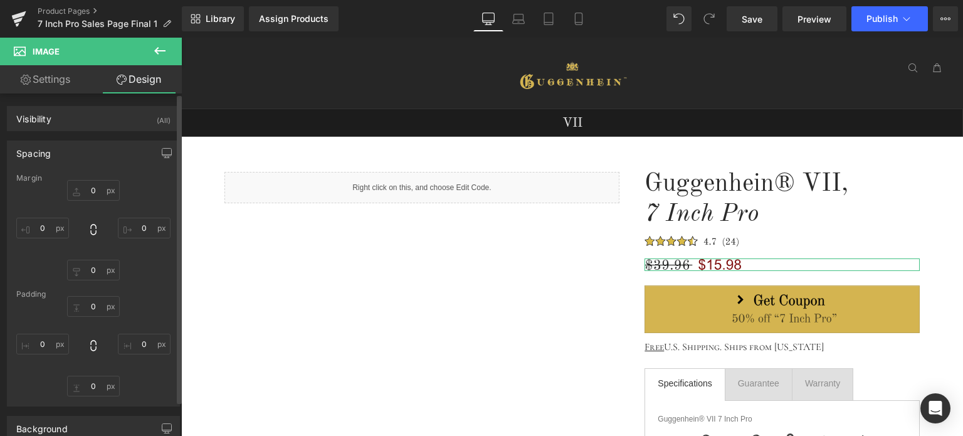
type input "0"
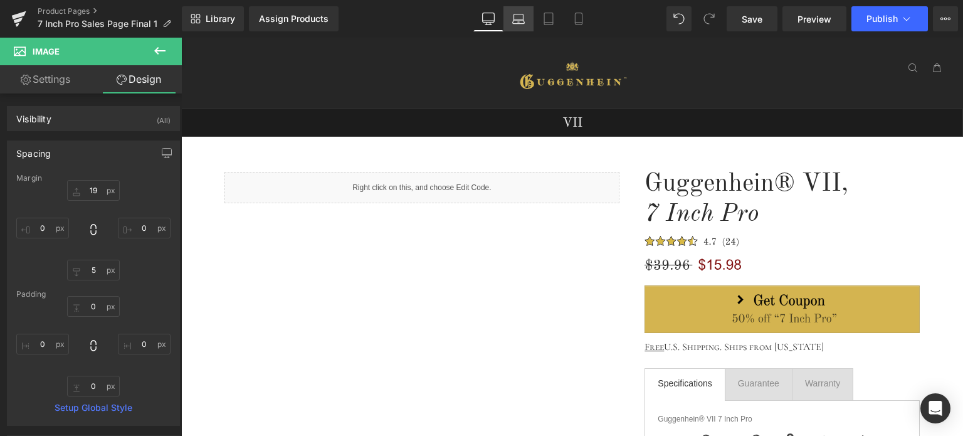
click at [520, 16] on icon at bounding box center [518, 19] width 13 height 13
type input "19"
type input "0"
type input "5"
type input "0"
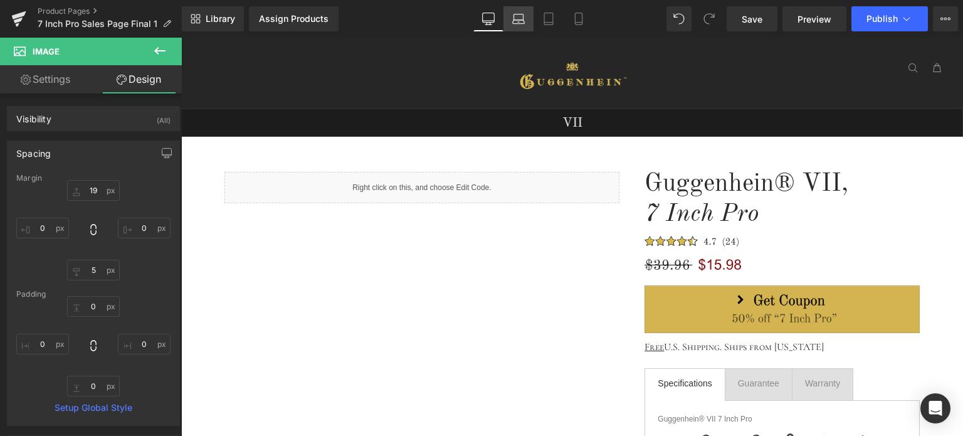
type input "0"
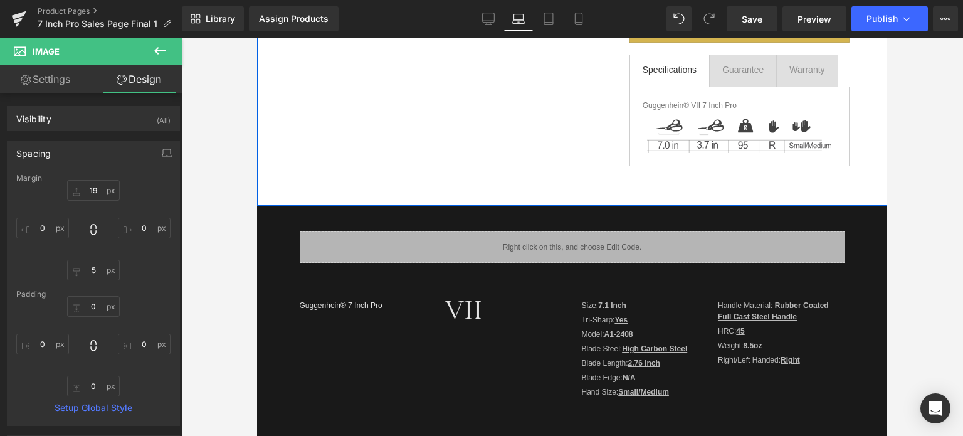
scroll to position [376, 0]
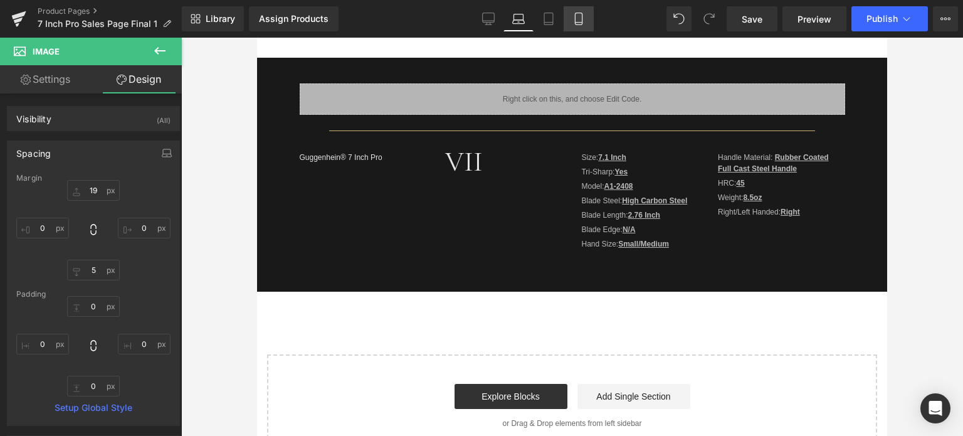
click at [572, 18] on link "Mobile" at bounding box center [579, 18] width 30 height 25
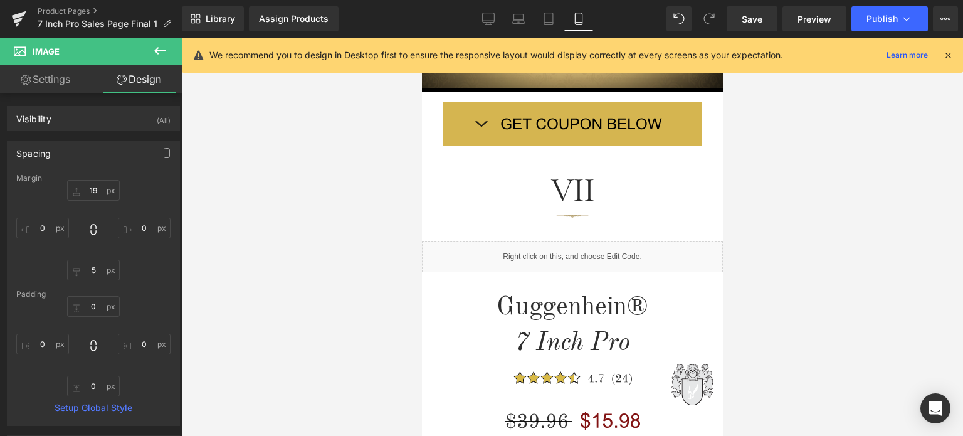
type input "19"
type input "0"
type input "5"
type input "0"
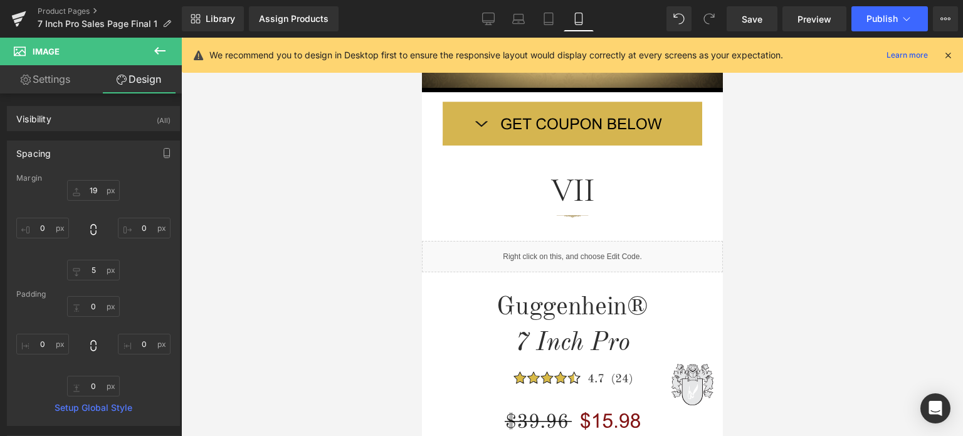
type input "0"
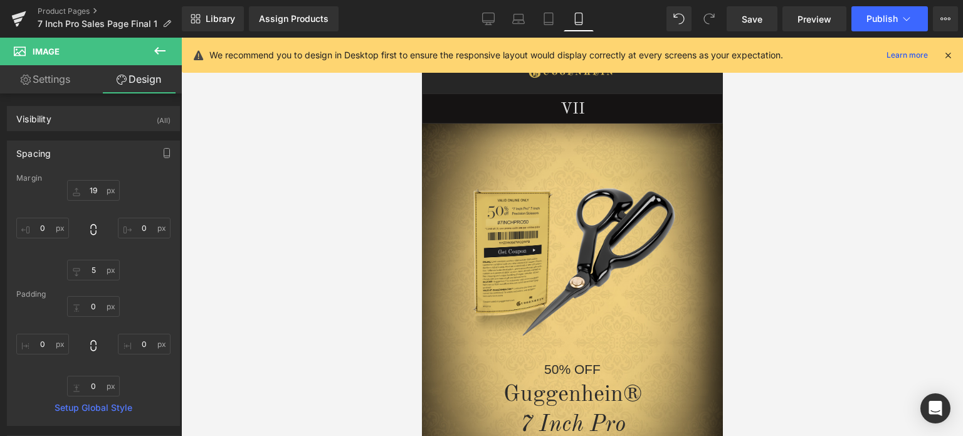
click at [948, 56] on icon at bounding box center [948, 55] width 11 height 11
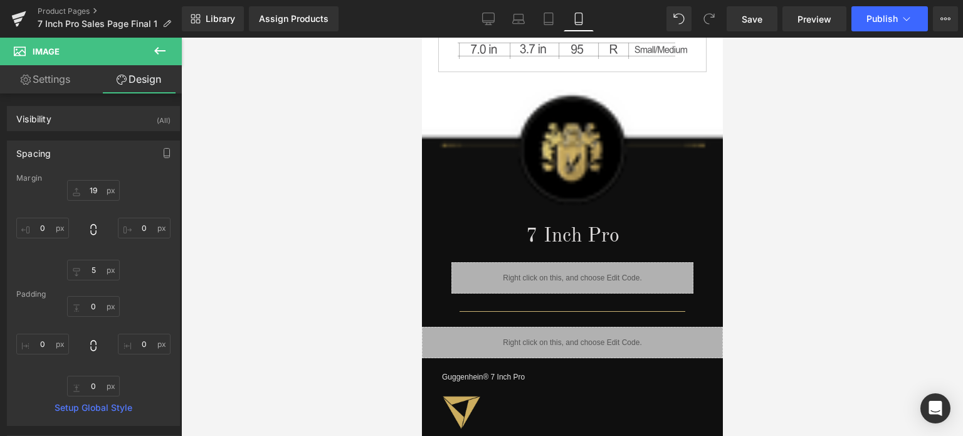
scroll to position [1040, 0]
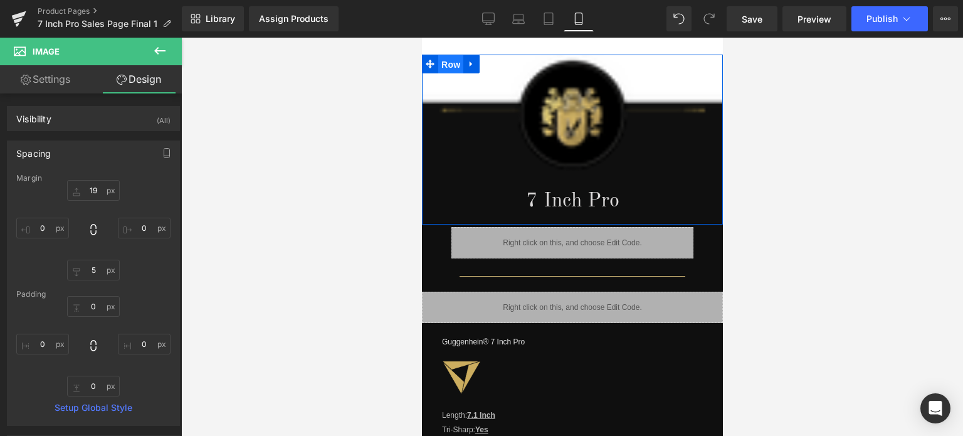
click at [449, 55] on span "Row" at bounding box center [450, 64] width 25 height 19
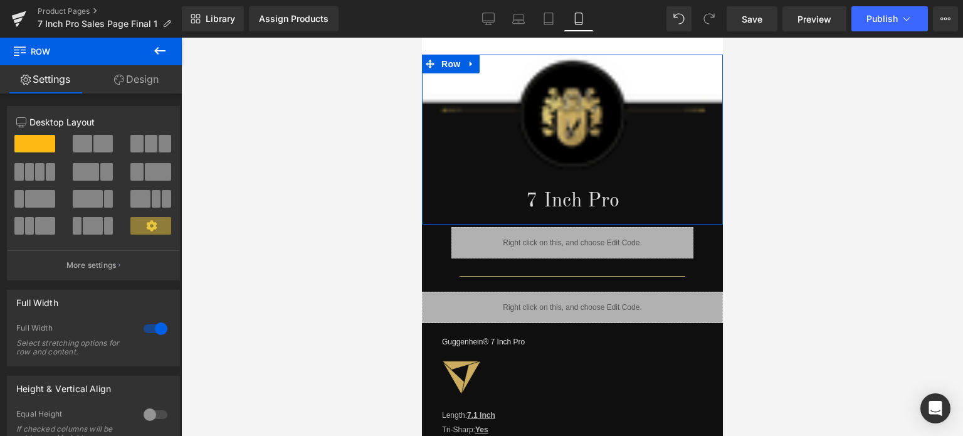
click at [147, 83] on link "Design" at bounding box center [136, 79] width 91 height 28
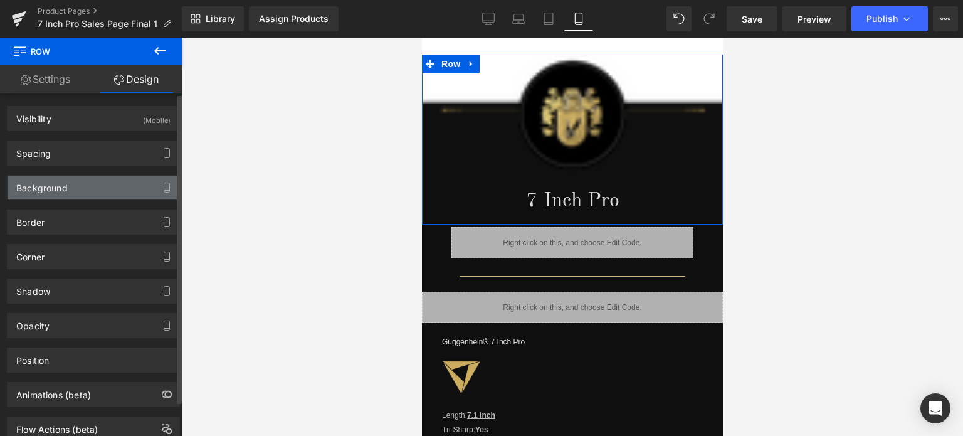
type input "#000000"
type input "94"
click at [73, 191] on div "Background" at bounding box center [94, 188] width 172 height 24
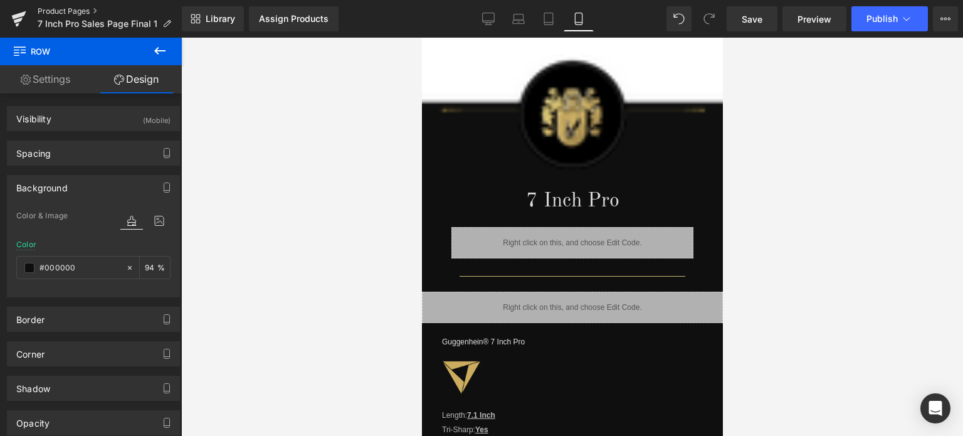
click at [60, 11] on link "Product Pages" at bounding box center [110, 11] width 144 height 10
